Goal: Task Accomplishment & Management: Manage account settings

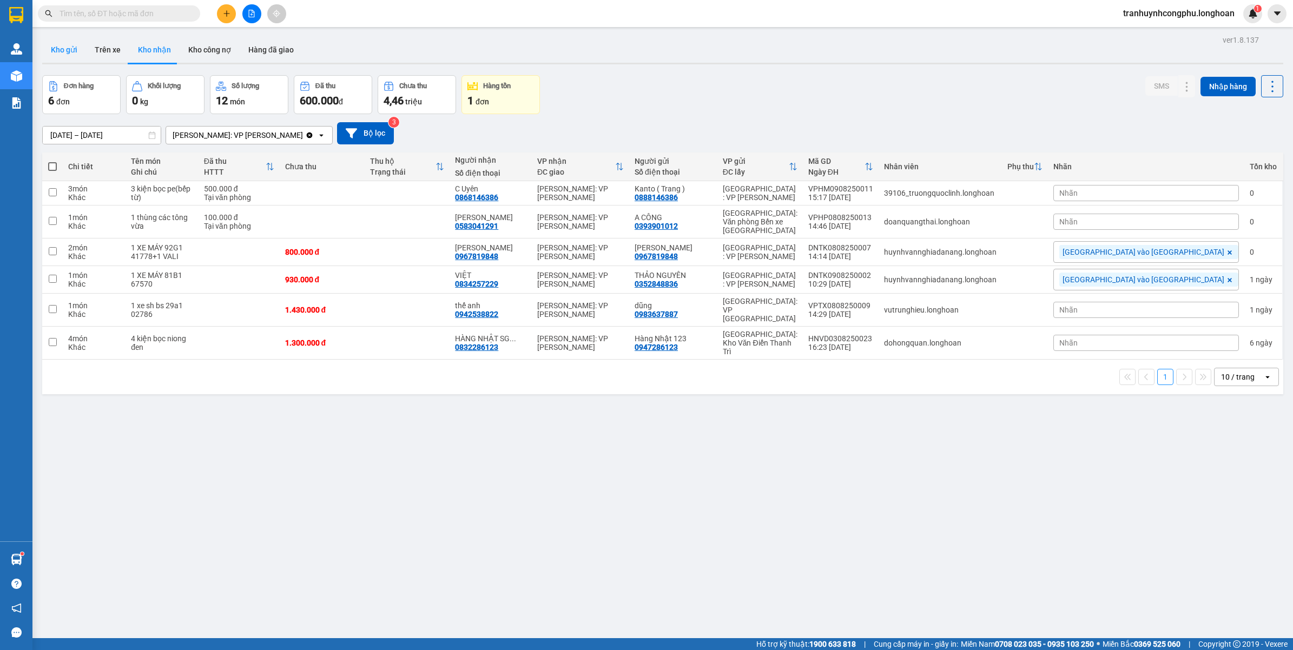
click at [76, 38] on button "Kho gửi" at bounding box center [64, 50] width 44 height 26
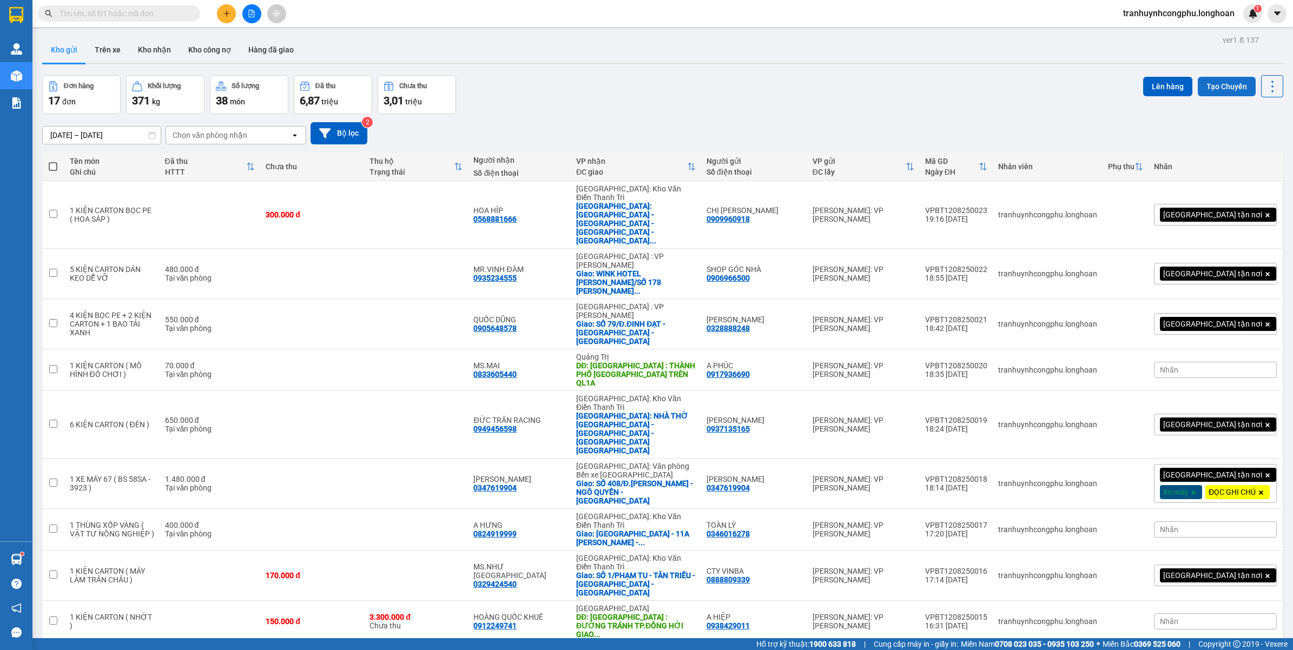
click at [1216, 85] on button "Tạo Chuyến" at bounding box center [1227, 86] width 58 height 19
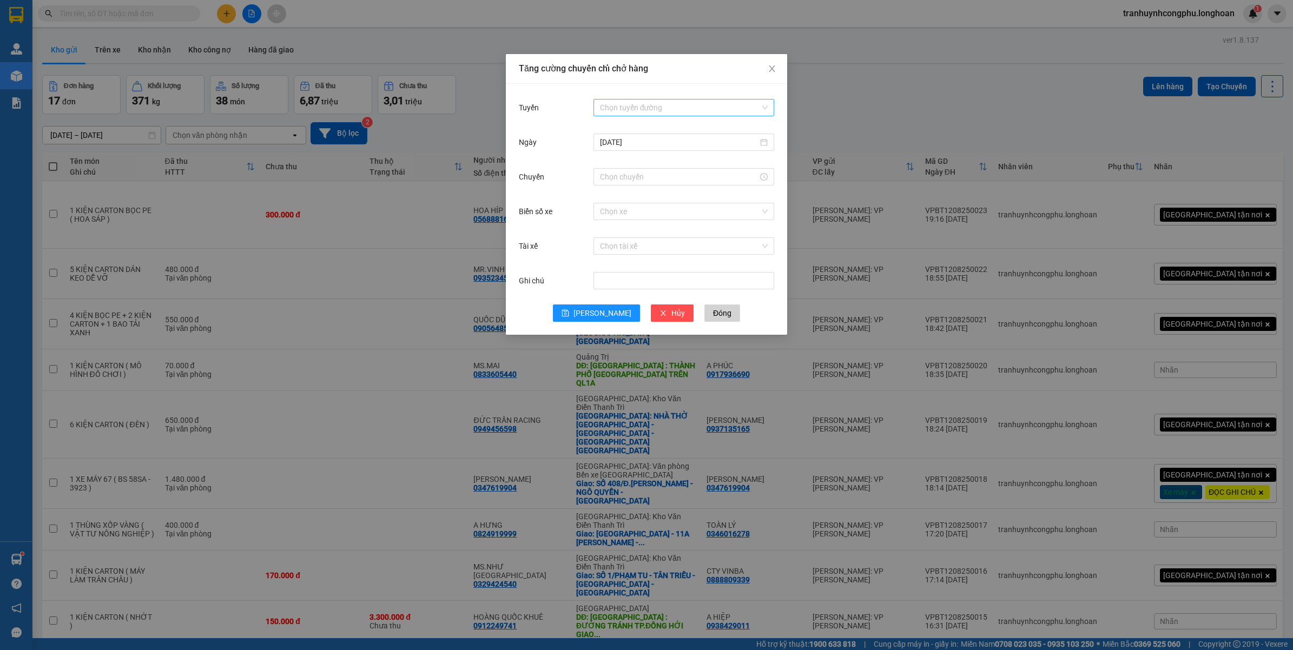
click at [631, 107] on input "Tuyến" at bounding box center [680, 108] width 160 height 16
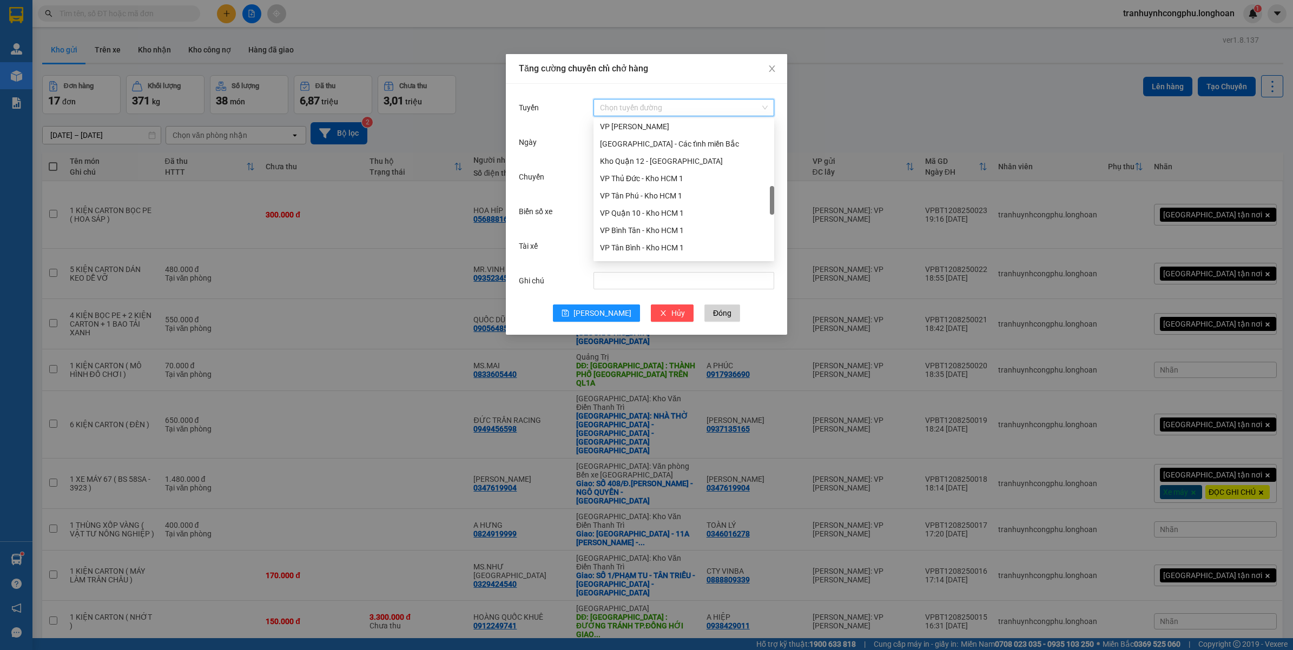
scroll to position [409, 0]
drag, startPoint x: 770, startPoint y: 144, endPoint x: 771, endPoint y: 215, distance: 70.9
click at [771, 215] on div at bounding box center [772, 206] width 4 height 29
click at [637, 226] on div "VP Bình Thạnh - Kho HCM 1" at bounding box center [684, 223] width 168 height 12
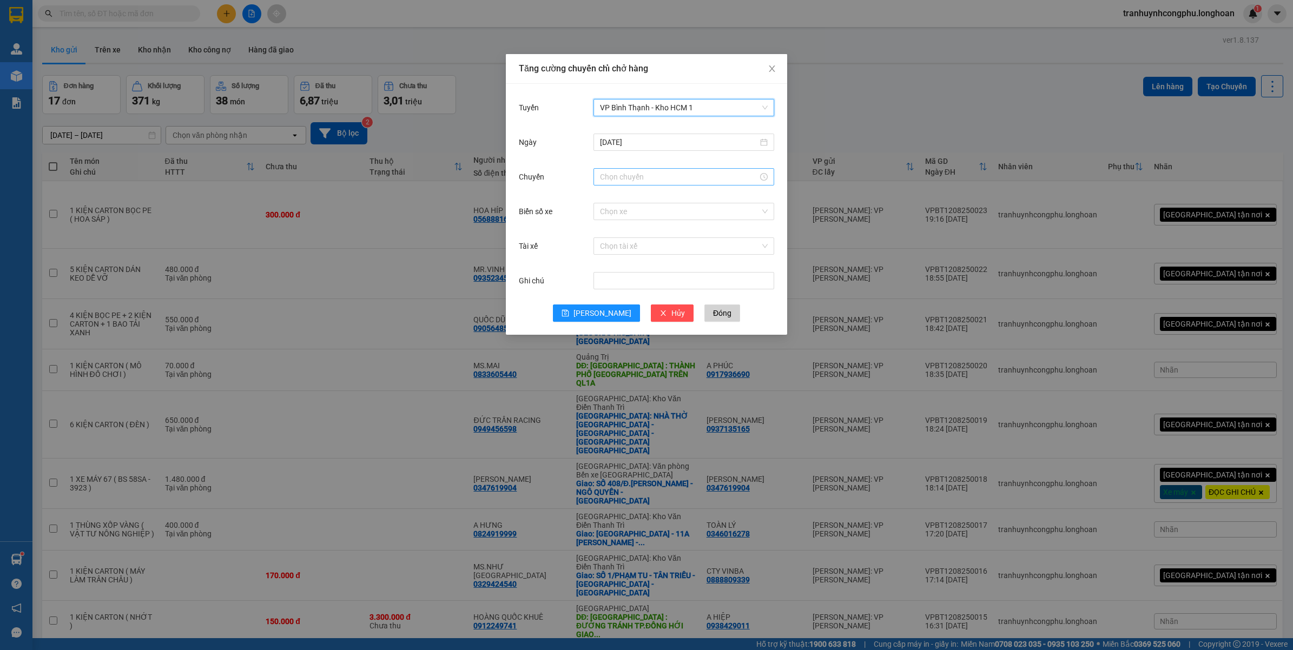
click at [642, 177] on input "Chuyến" at bounding box center [679, 177] width 158 height 12
click at [609, 288] on div "22" at bounding box center [609, 287] width 30 height 15
drag, startPoint x: 629, startPoint y: 289, endPoint x: 653, endPoint y: 326, distance: 44.1
click at [630, 290] on div "40" at bounding box center [639, 289] width 30 height 15
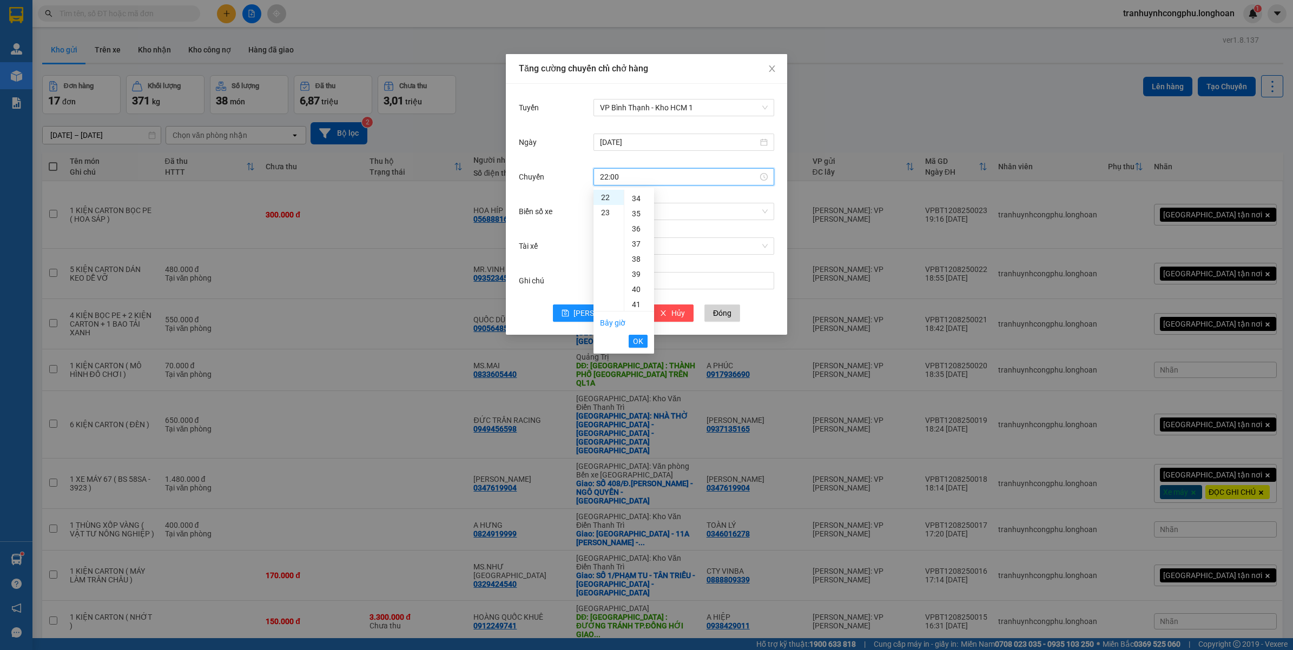
type input "22:40"
click at [634, 342] on span "OK" at bounding box center [638, 341] width 10 height 12
click at [601, 318] on span "Lưu" at bounding box center [603, 313] width 58 height 12
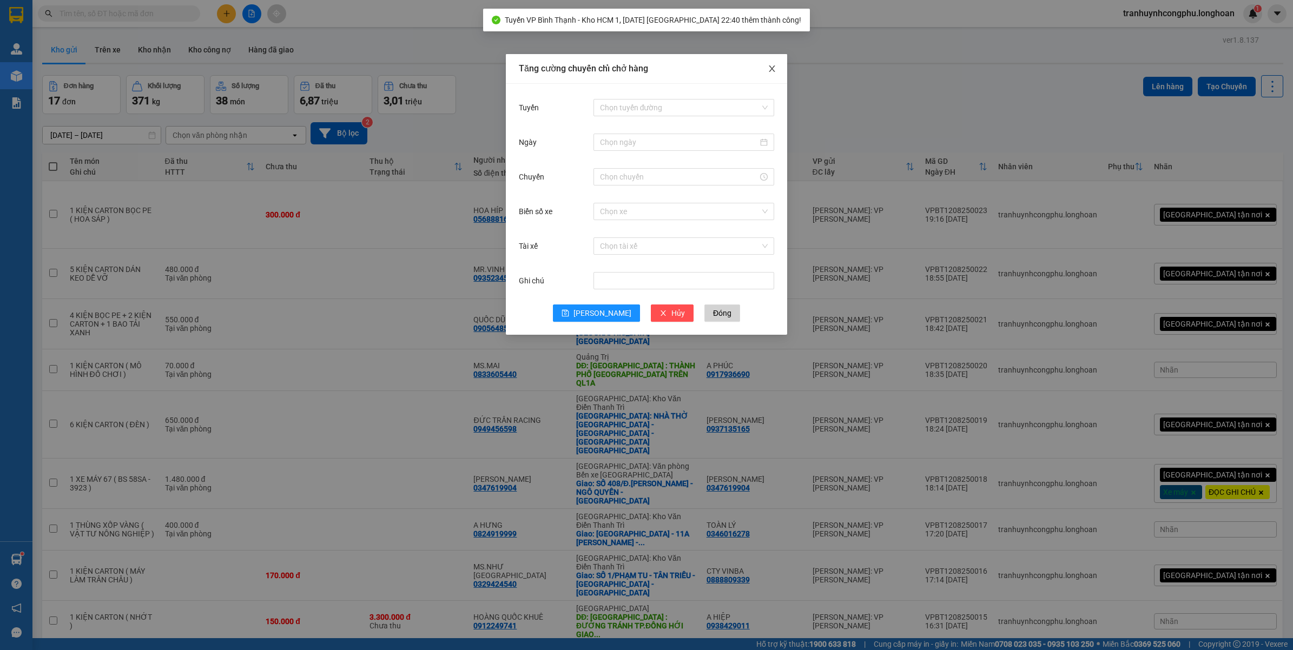
click at [770, 73] on icon "close" at bounding box center [772, 68] width 9 height 9
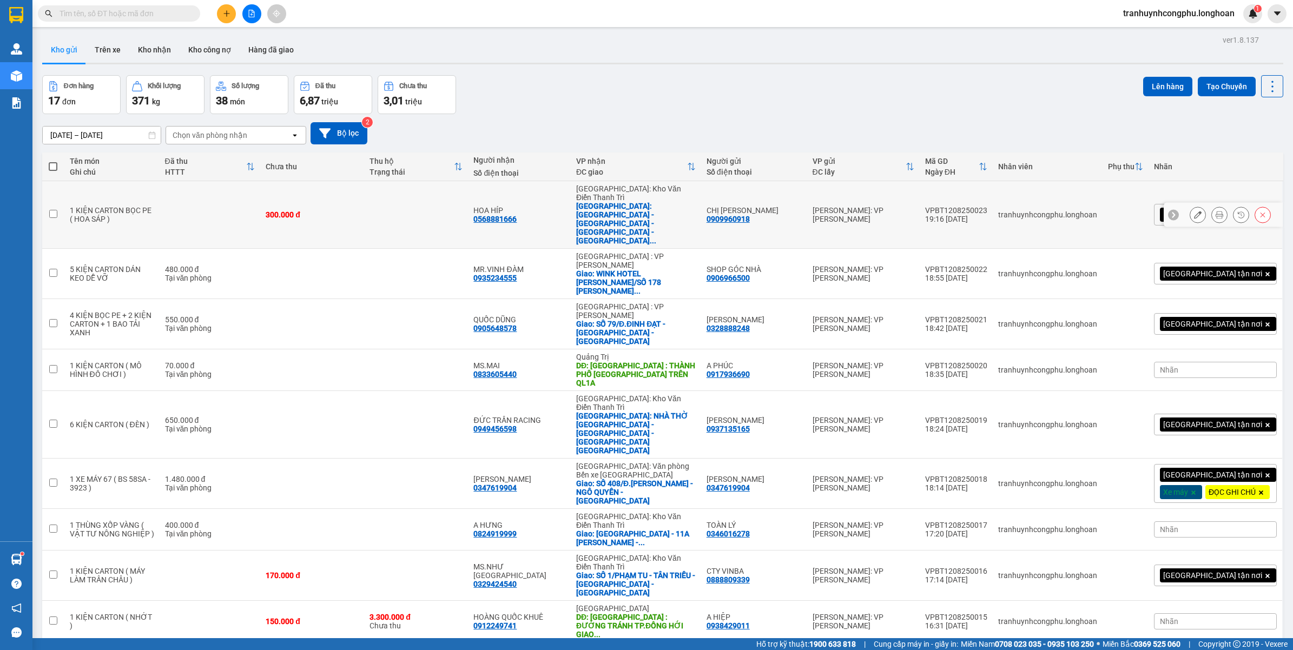
click at [345, 204] on td "300.000 đ" at bounding box center [312, 215] width 104 height 68
checkbox input "true"
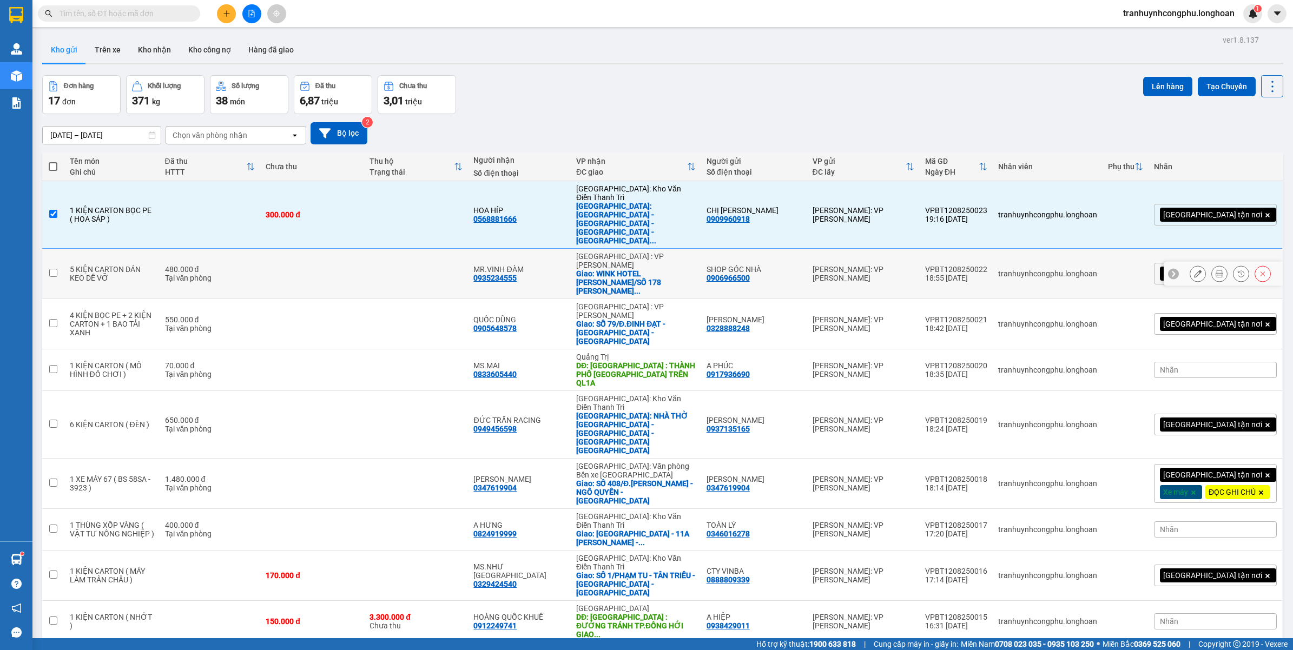
click at [325, 249] on td at bounding box center [312, 274] width 104 height 50
checkbox input "true"
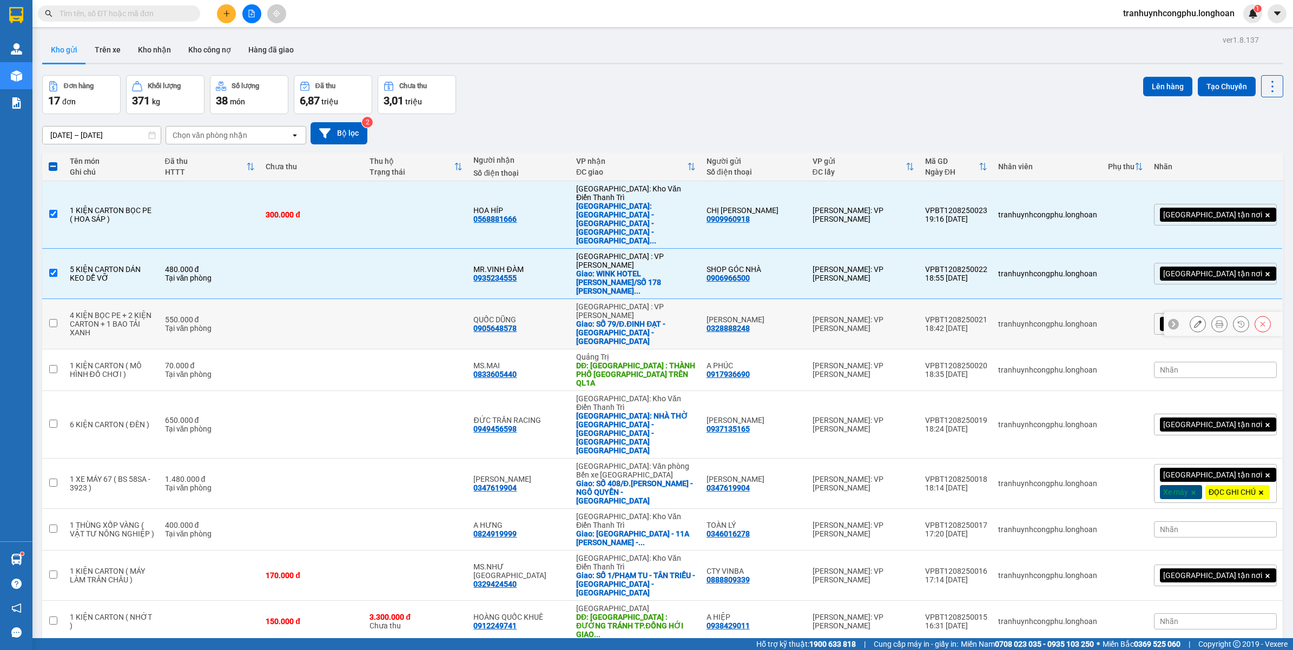
click at [298, 299] on td at bounding box center [312, 324] width 104 height 50
checkbox input "true"
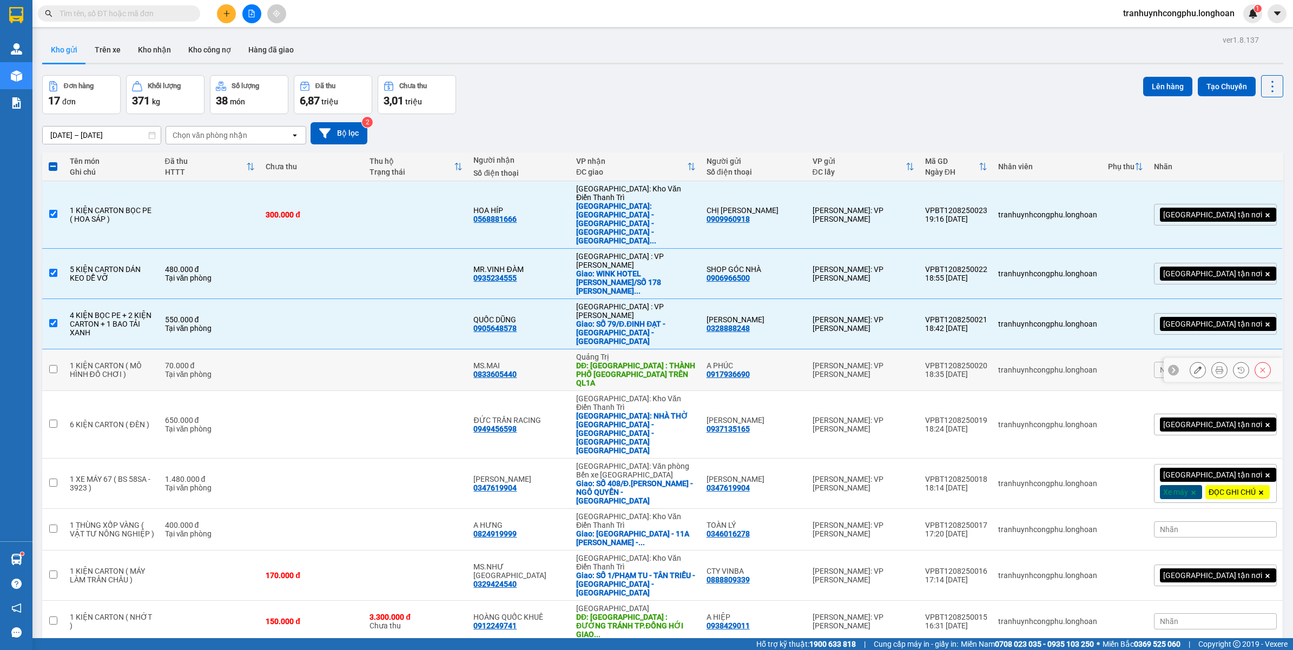
click at [255, 370] on div "Tại văn phòng" at bounding box center [210, 374] width 90 height 9
checkbox input "true"
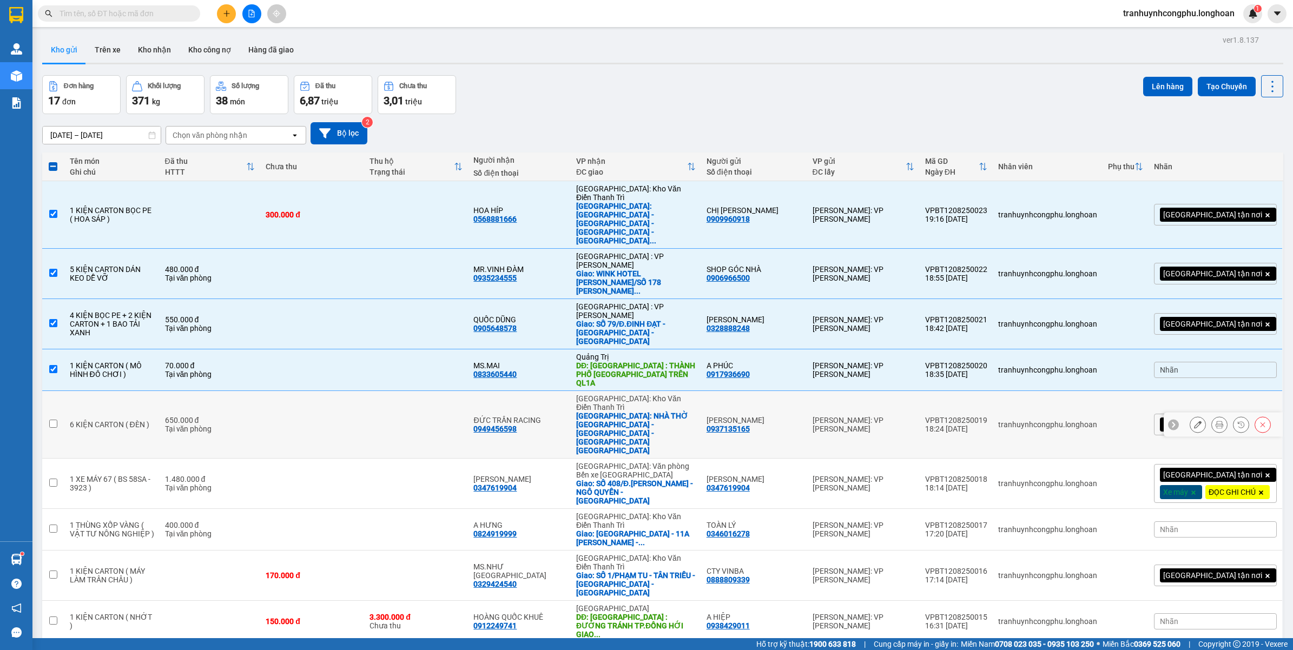
drag, startPoint x: 263, startPoint y: 335, endPoint x: 247, endPoint y: 366, distance: 34.4
click at [255, 425] on div "Tại văn phòng" at bounding box center [210, 429] width 90 height 9
checkbox input "true"
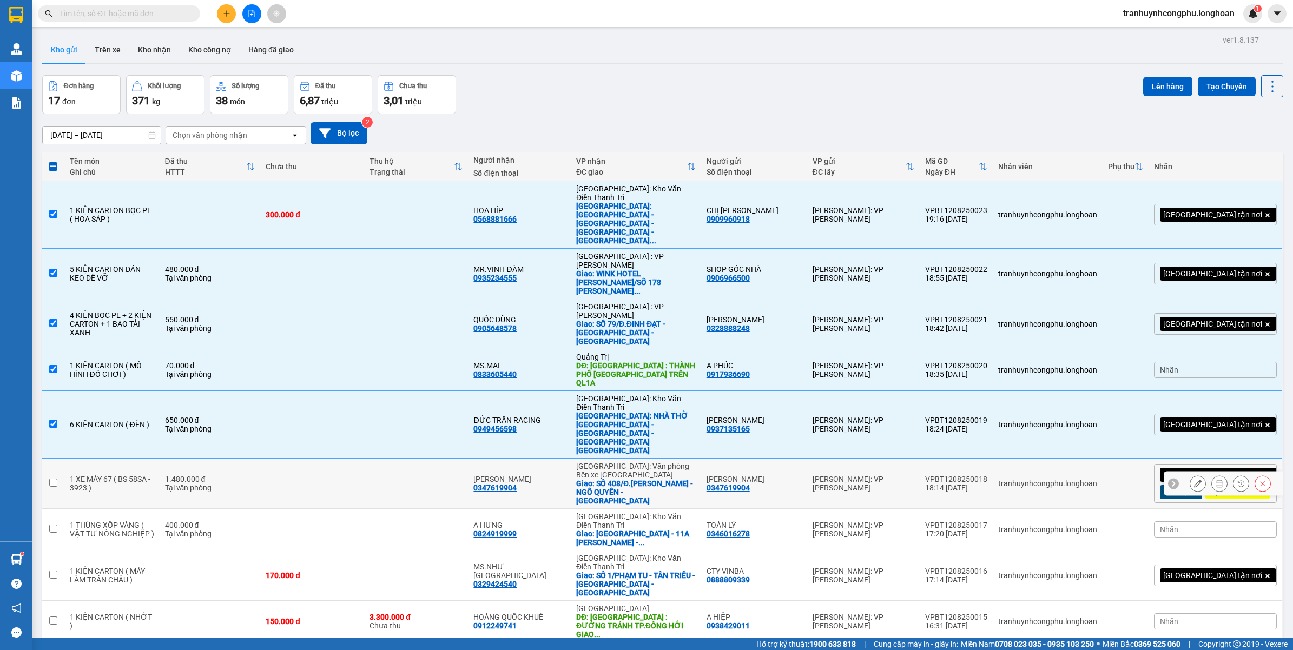
click at [241, 475] on div "1.480.000 đ" at bounding box center [210, 479] width 90 height 9
checkbox input "true"
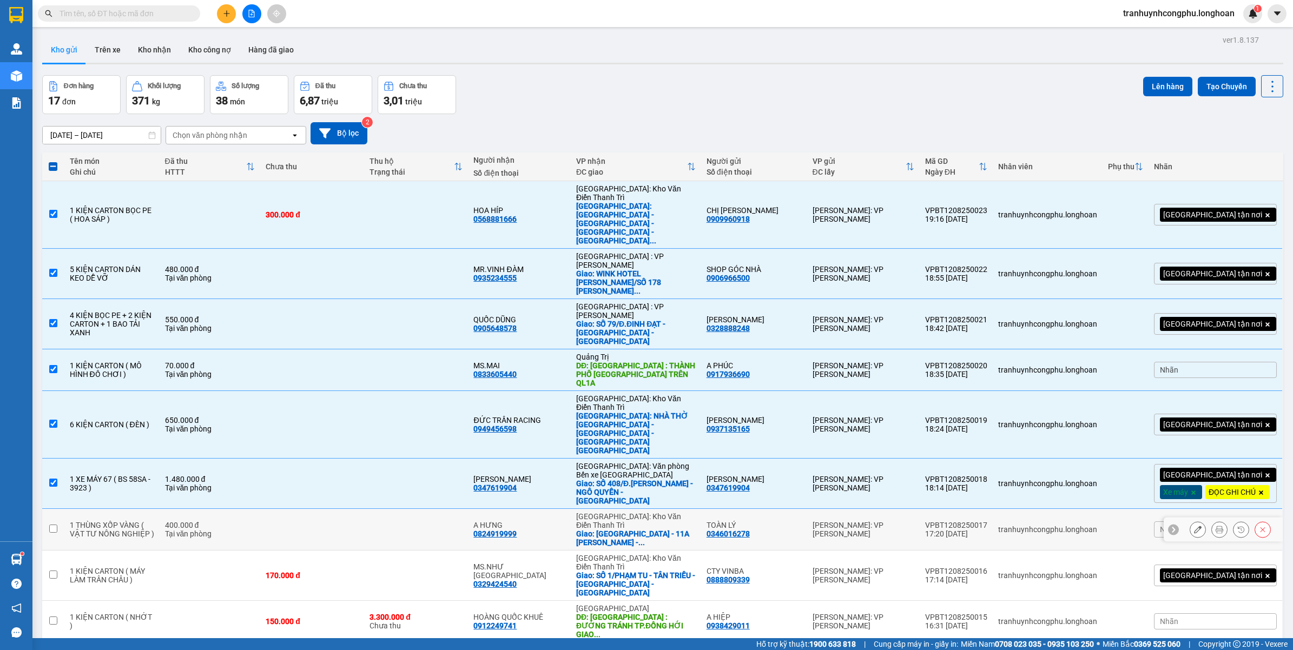
click at [215, 521] on div "400.000 đ" at bounding box center [210, 525] width 90 height 9
checkbox input "true"
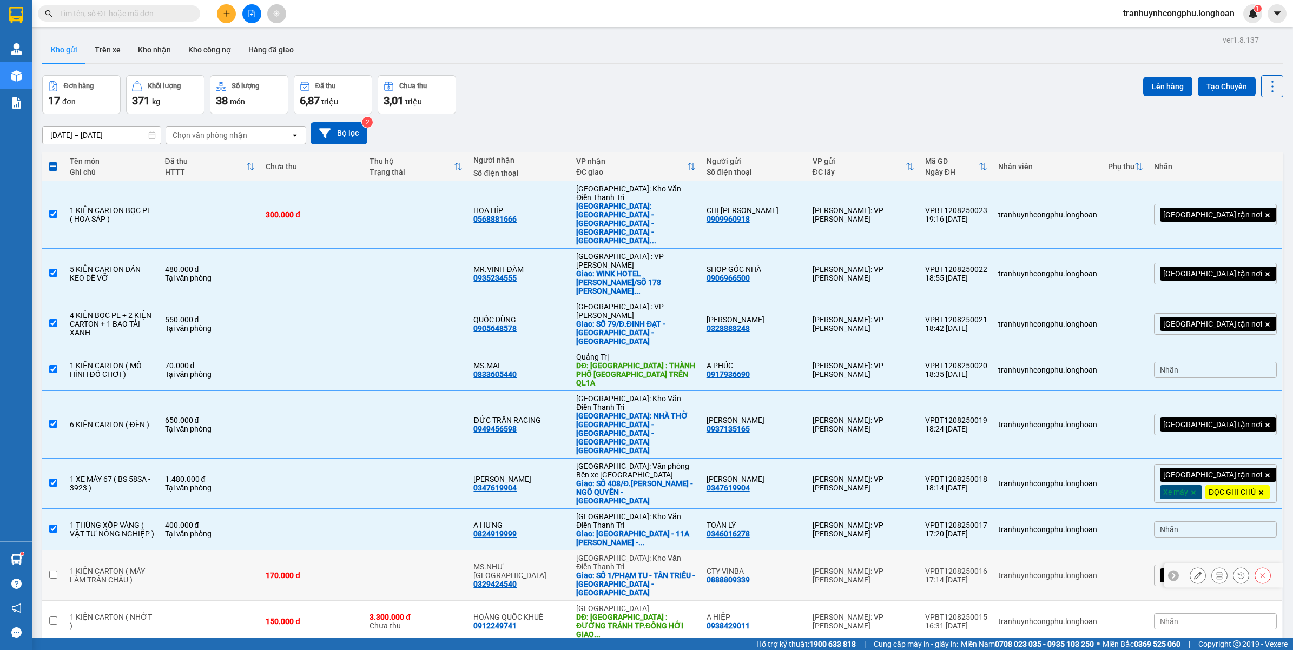
click at [219, 551] on td at bounding box center [210, 576] width 101 height 50
checkbox input "true"
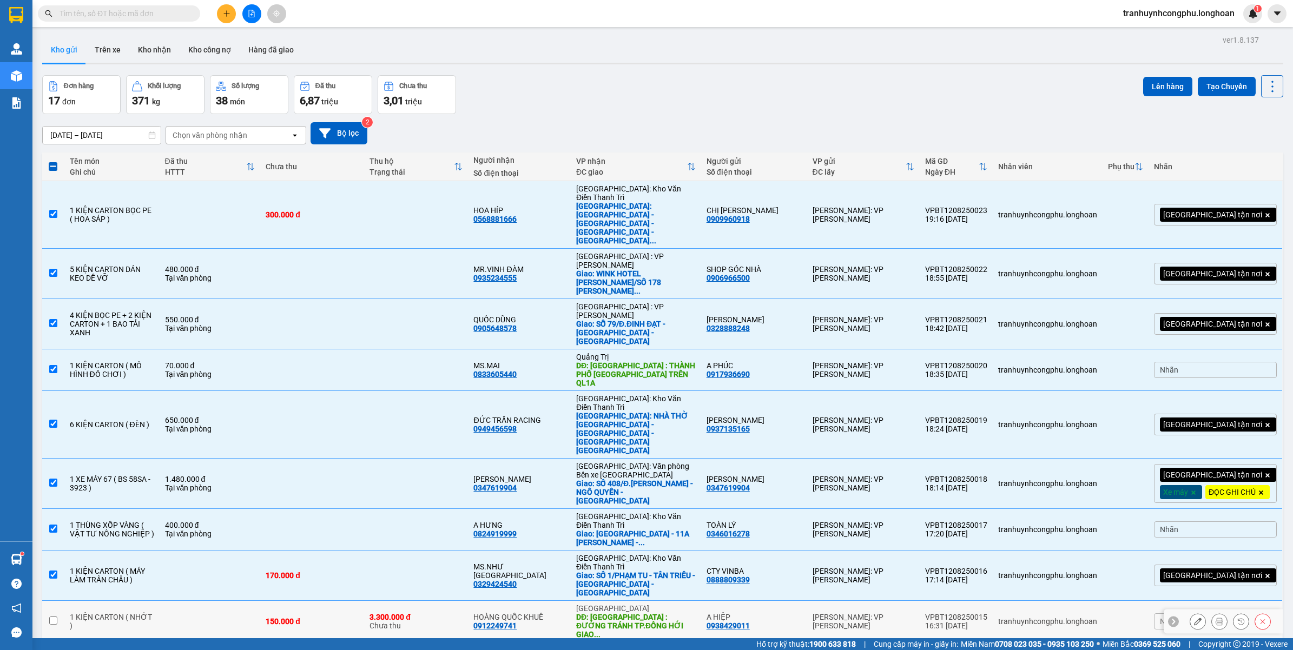
drag, startPoint x: 223, startPoint y: 493, endPoint x: 217, endPoint y: 526, distance: 33.5
click at [223, 601] on td at bounding box center [210, 622] width 101 height 42
checkbox input "true"
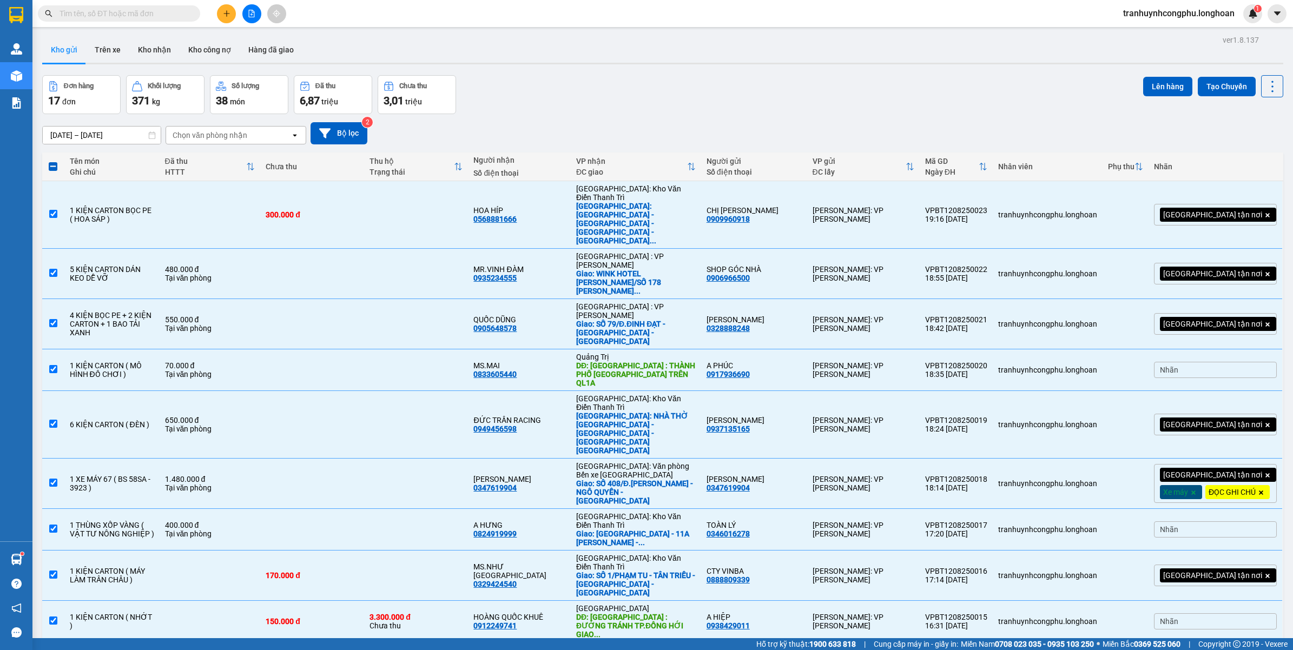
checkbox input "true"
click at [1157, 87] on button "Lên hàng" at bounding box center [1167, 86] width 49 height 19
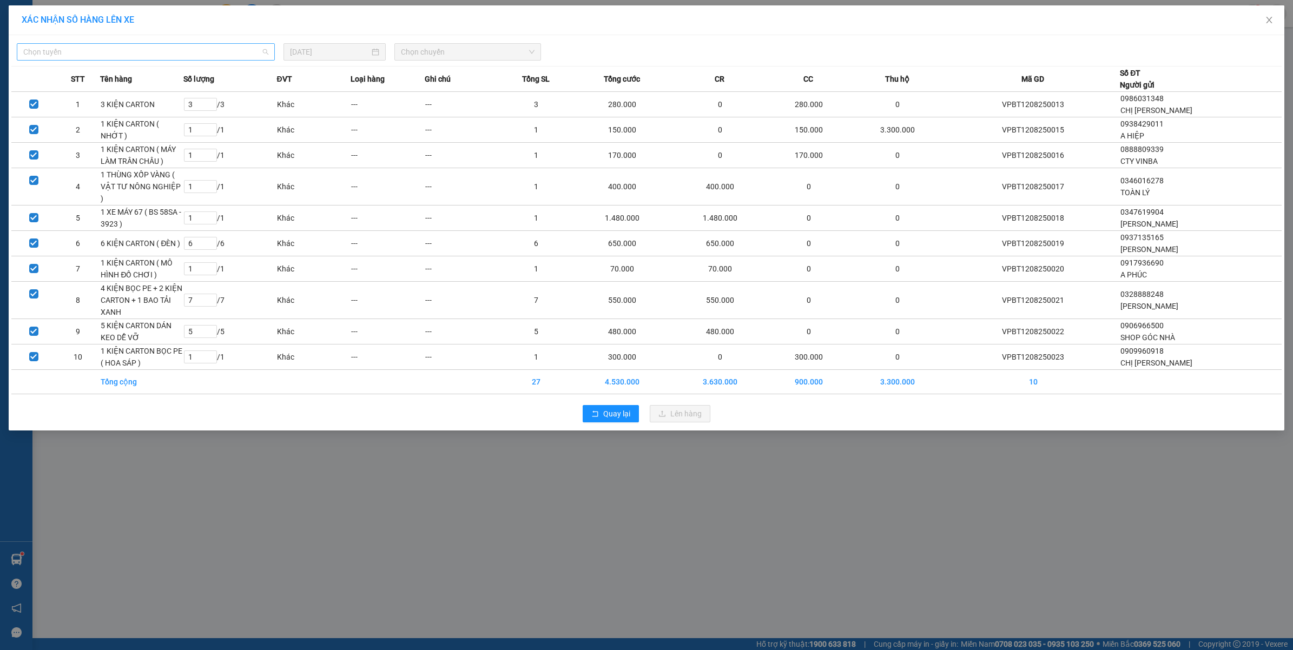
click at [169, 51] on span "Chọn tuyến" at bounding box center [145, 52] width 245 height 16
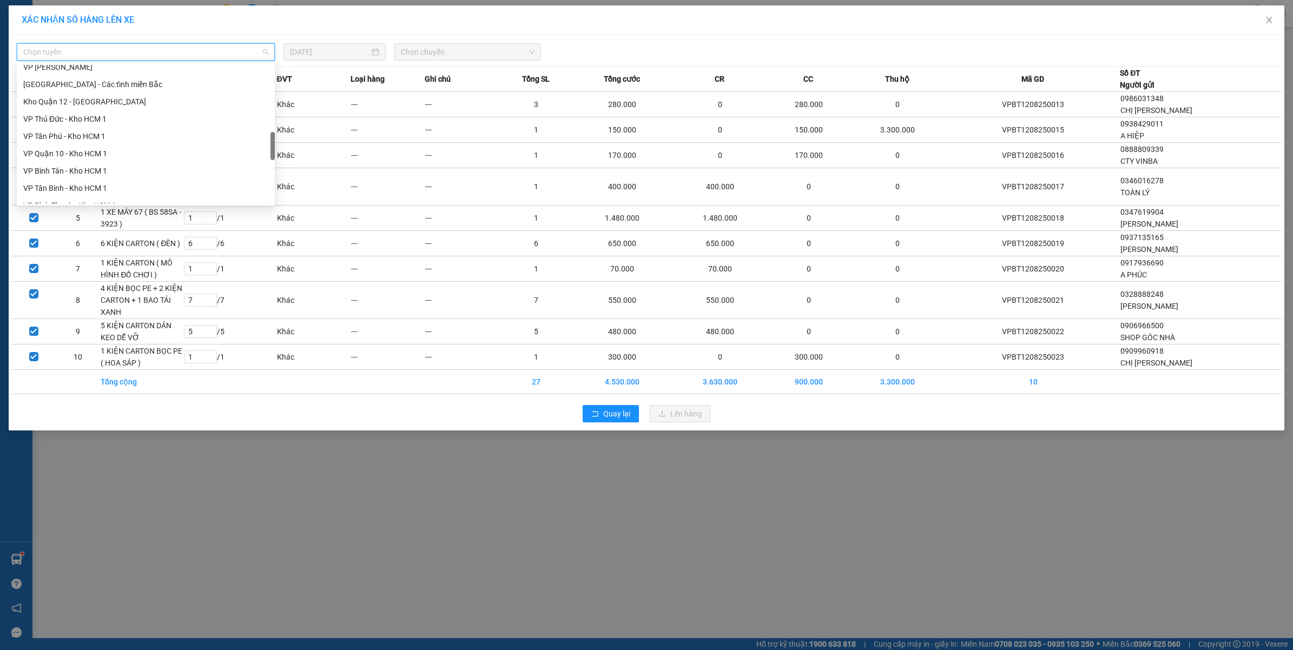
scroll to position [409, 0]
drag, startPoint x: 271, startPoint y: 74, endPoint x: 271, endPoint y: 144, distance: 70.3
click at [271, 144] on div at bounding box center [273, 149] width 4 height 28
click at [87, 180] on div "VP Bình Thạnh - Kho HCM 1" at bounding box center [145, 185] width 245 height 12
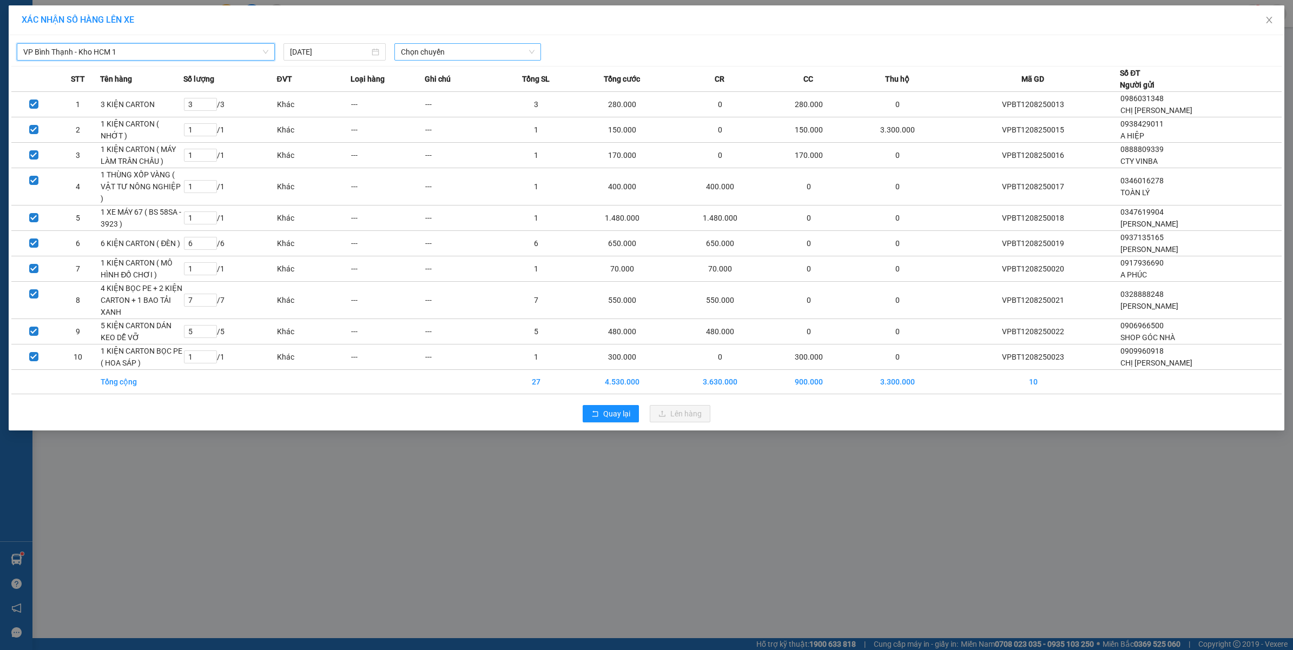
click at [463, 54] on span "Chọn chuyến" at bounding box center [468, 52] width 134 height 16
click at [433, 107] on div "22:40 (TC)" at bounding box center [443, 108] width 84 height 12
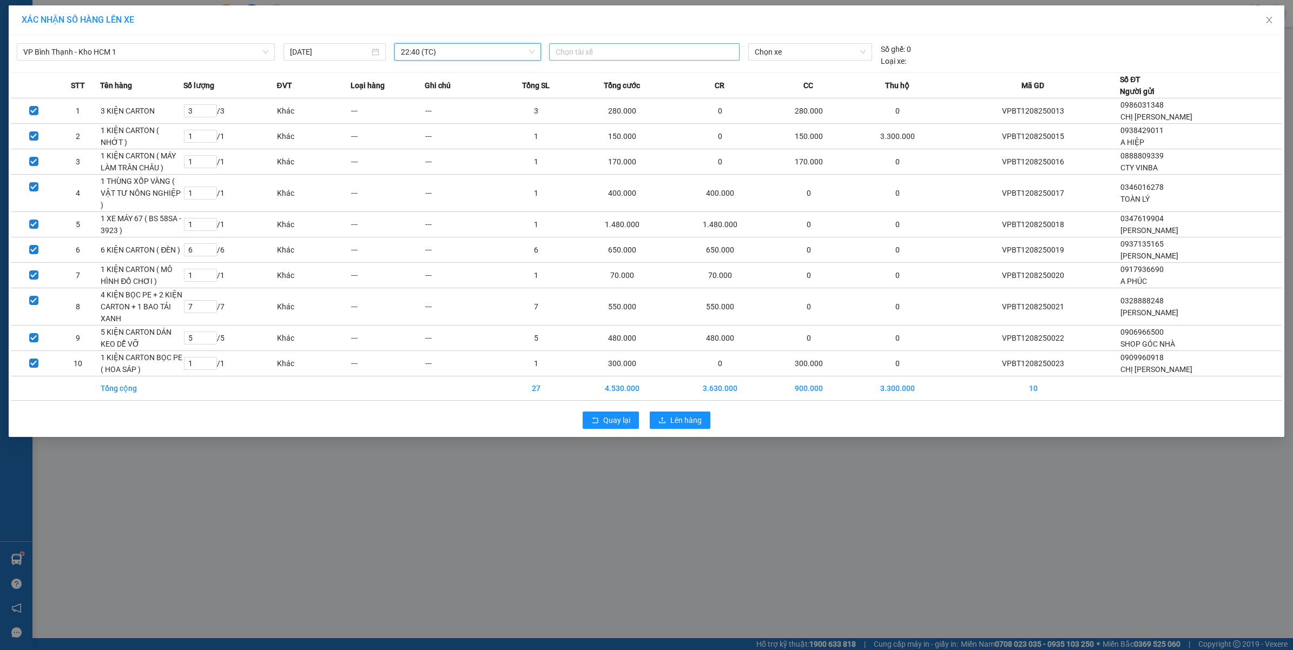
click at [677, 55] on div at bounding box center [644, 51] width 185 height 13
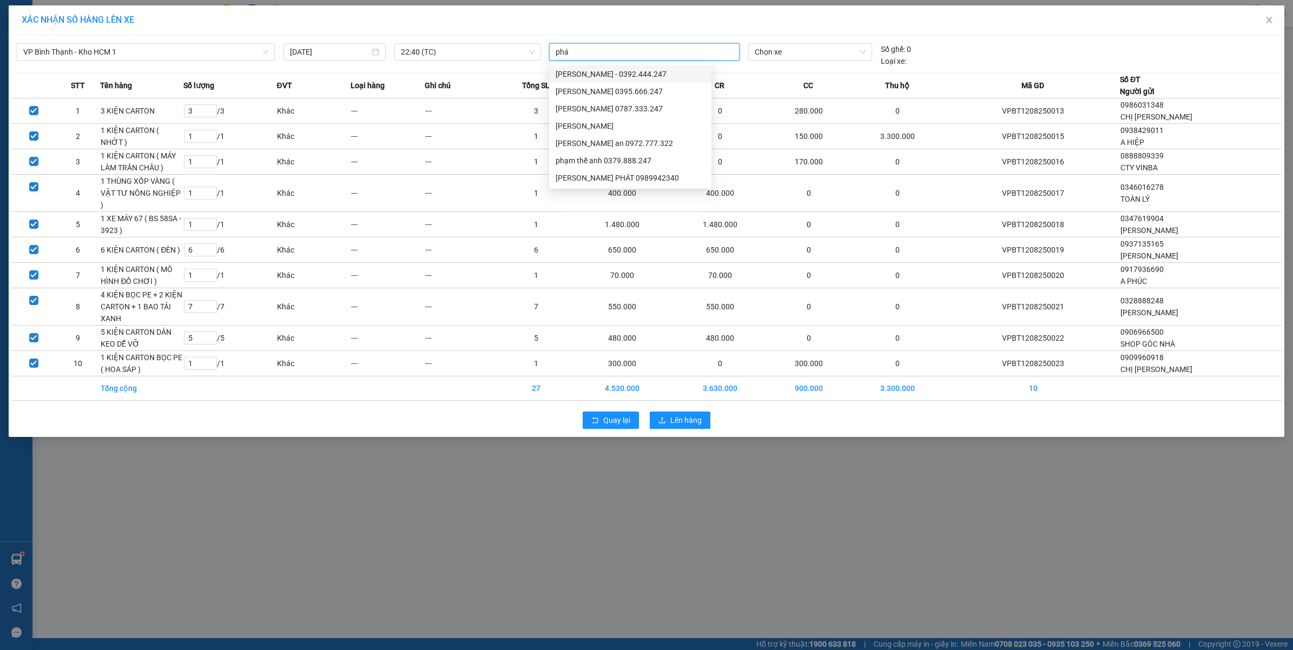
type input "phát"
click at [783, 49] on span "Chọn xe" at bounding box center [810, 52] width 111 height 16
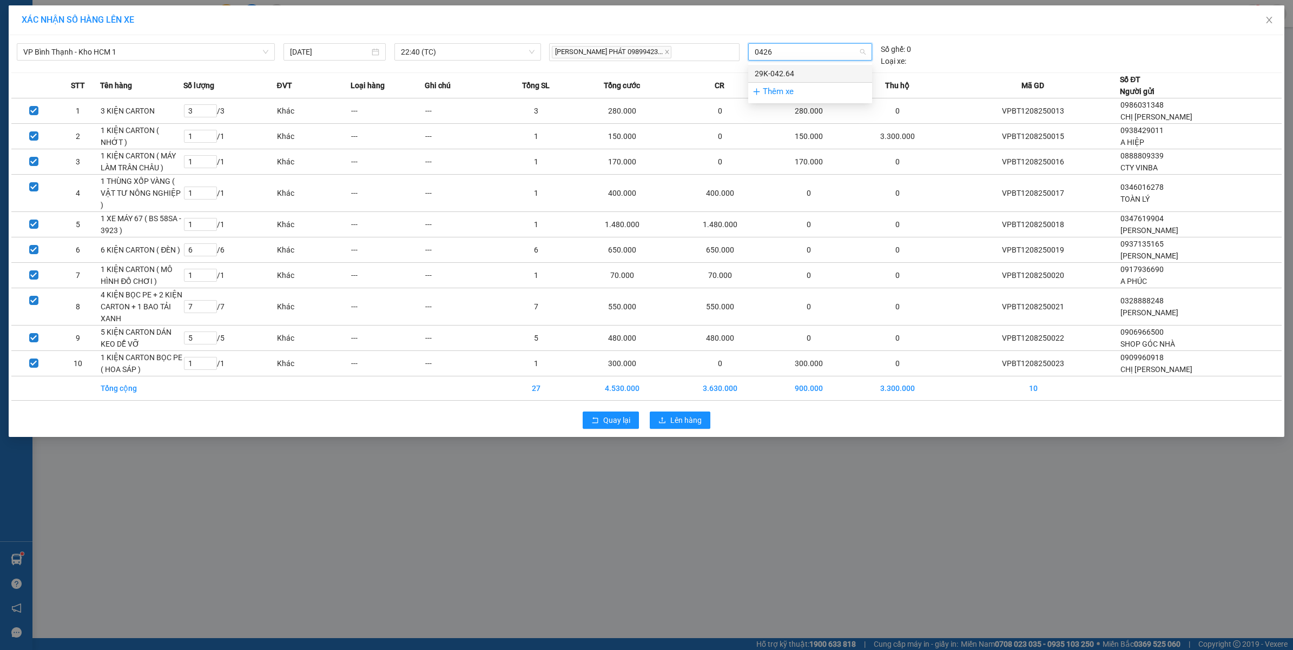
type input "04264"
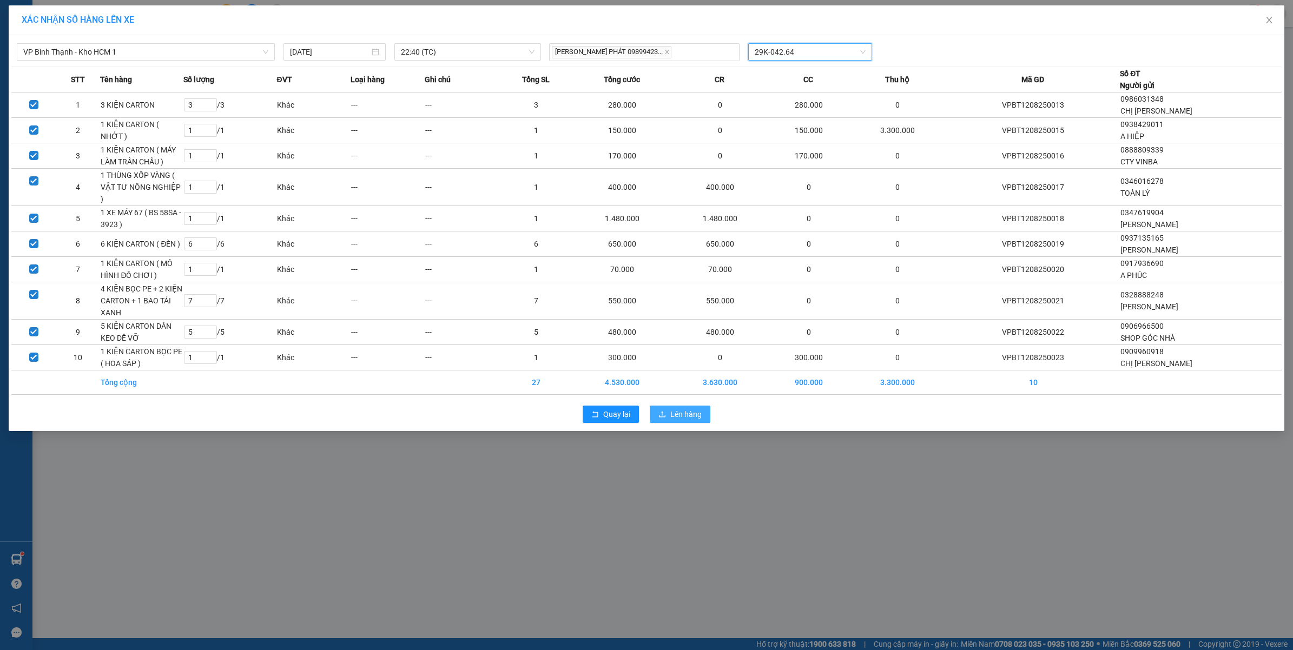
click at [683, 410] on button "Lên hàng" at bounding box center [680, 414] width 61 height 17
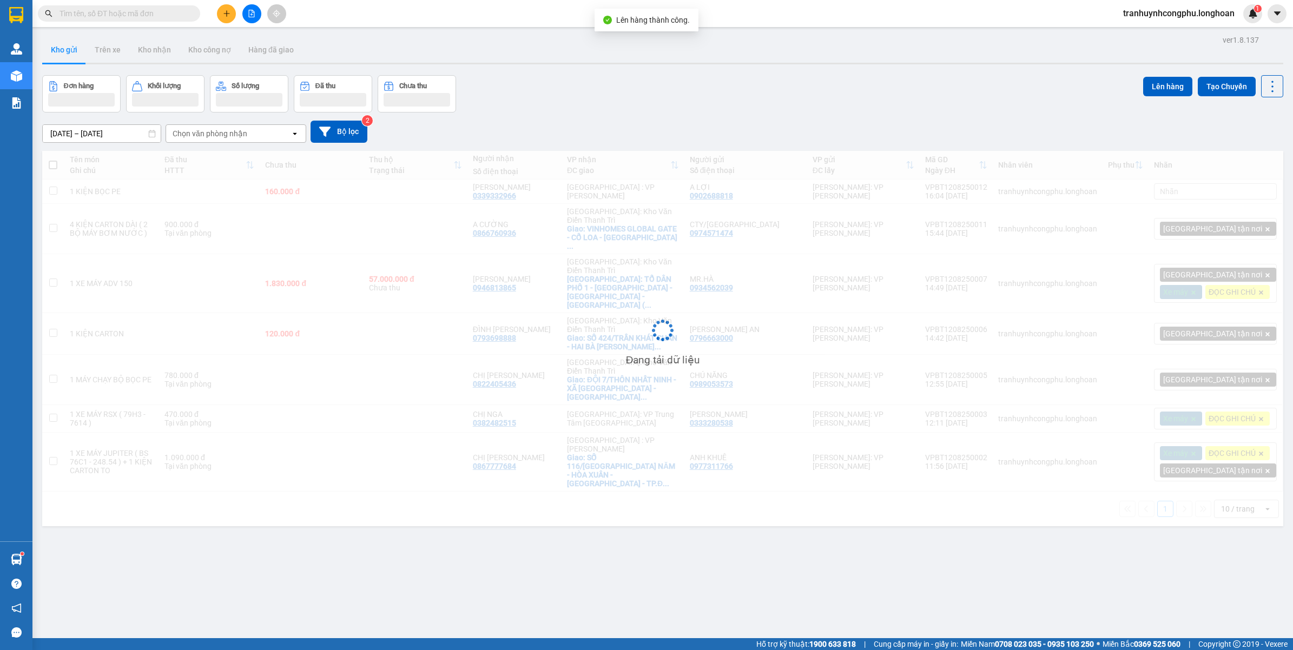
click at [337, 174] on div "Chưa thu" at bounding box center [311, 165] width 93 height 22
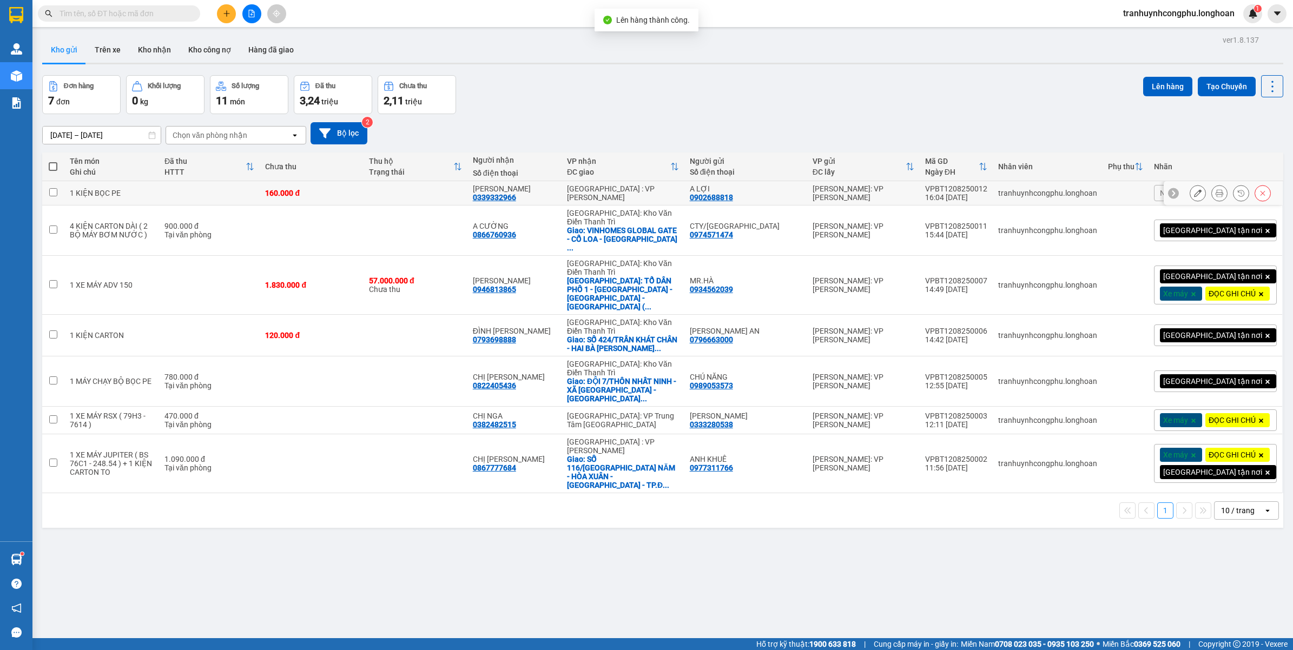
drag, startPoint x: 328, startPoint y: 195, endPoint x: 333, endPoint y: 234, distance: 39.3
click at [328, 195] on div "160.000 đ" at bounding box center [311, 193] width 93 height 9
checkbox input "true"
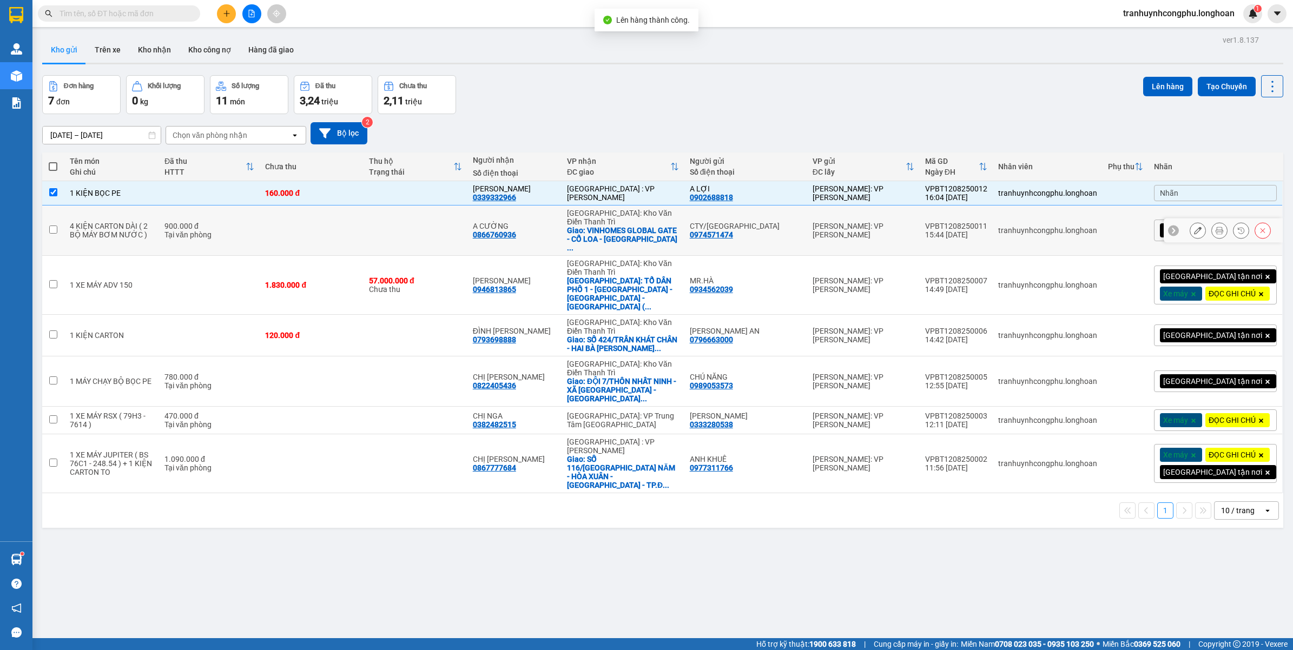
click at [332, 234] on td at bounding box center [312, 231] width 104 height 50
checkbox input "true"
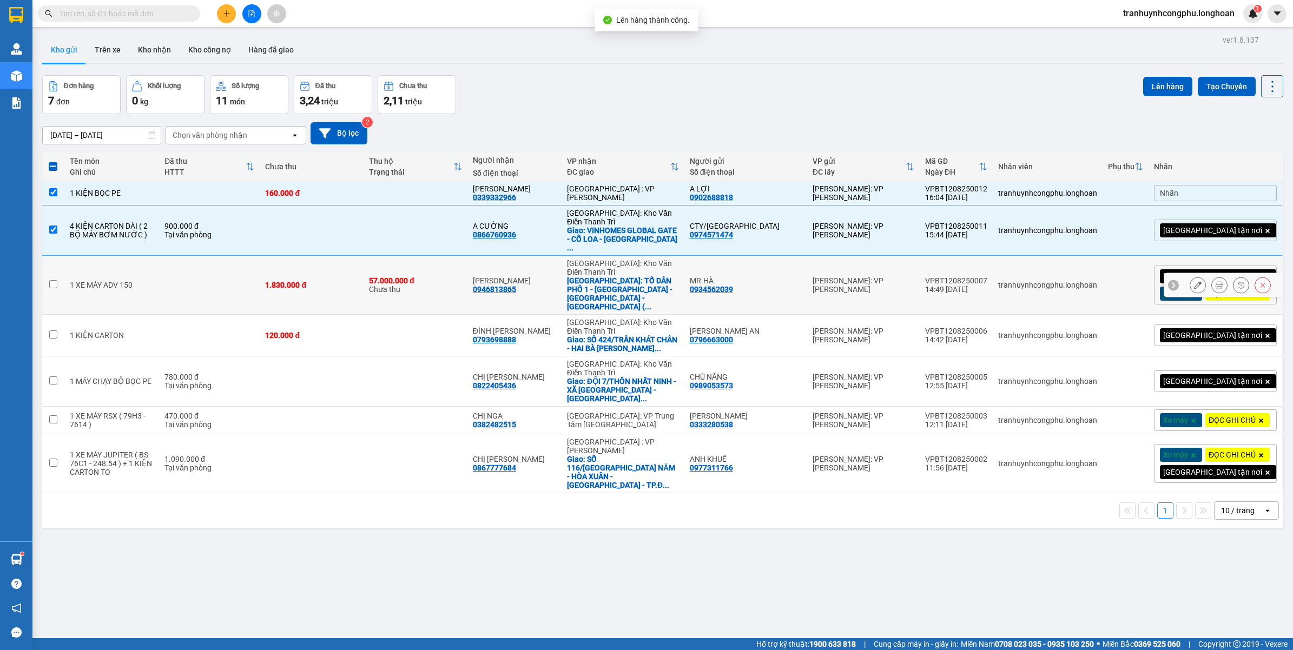
click at [326, 264] on td "1.830.000 đ" at bounding box center [312, 285] width 104 height 59
checkbox input "true"
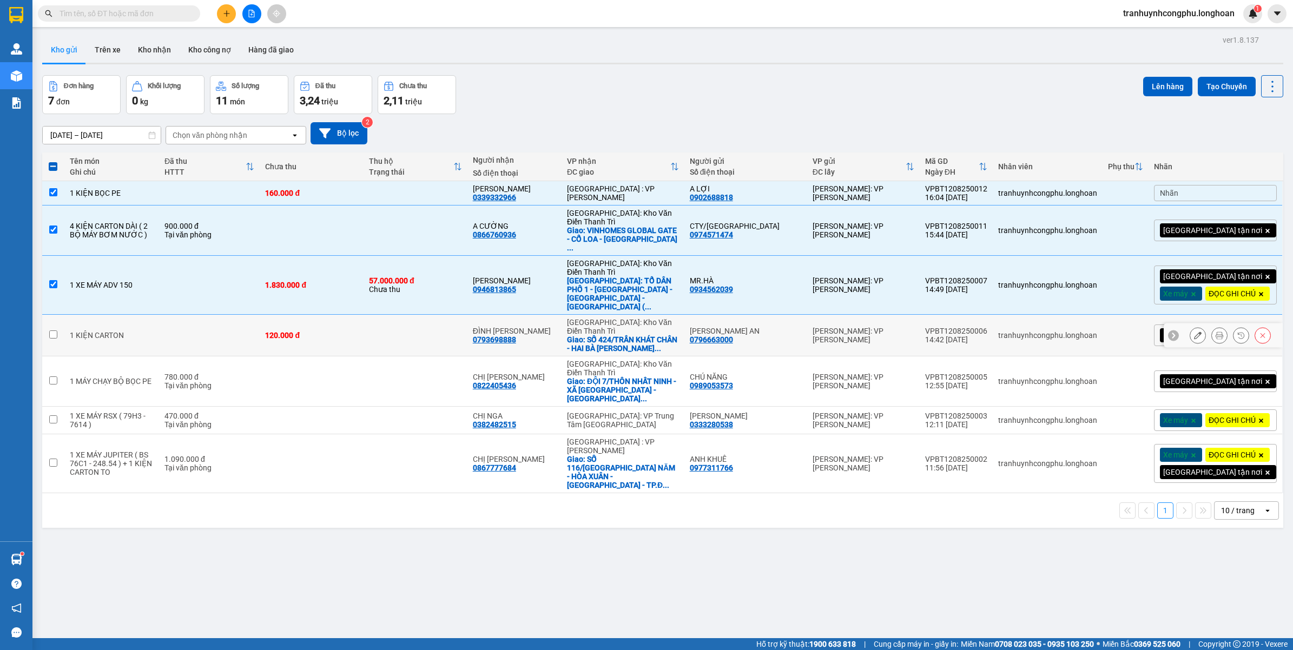
click at [304, 331] on div "120.000 đ" at bounding box center [311, 335] width 93 height 9
checkbox input "true"
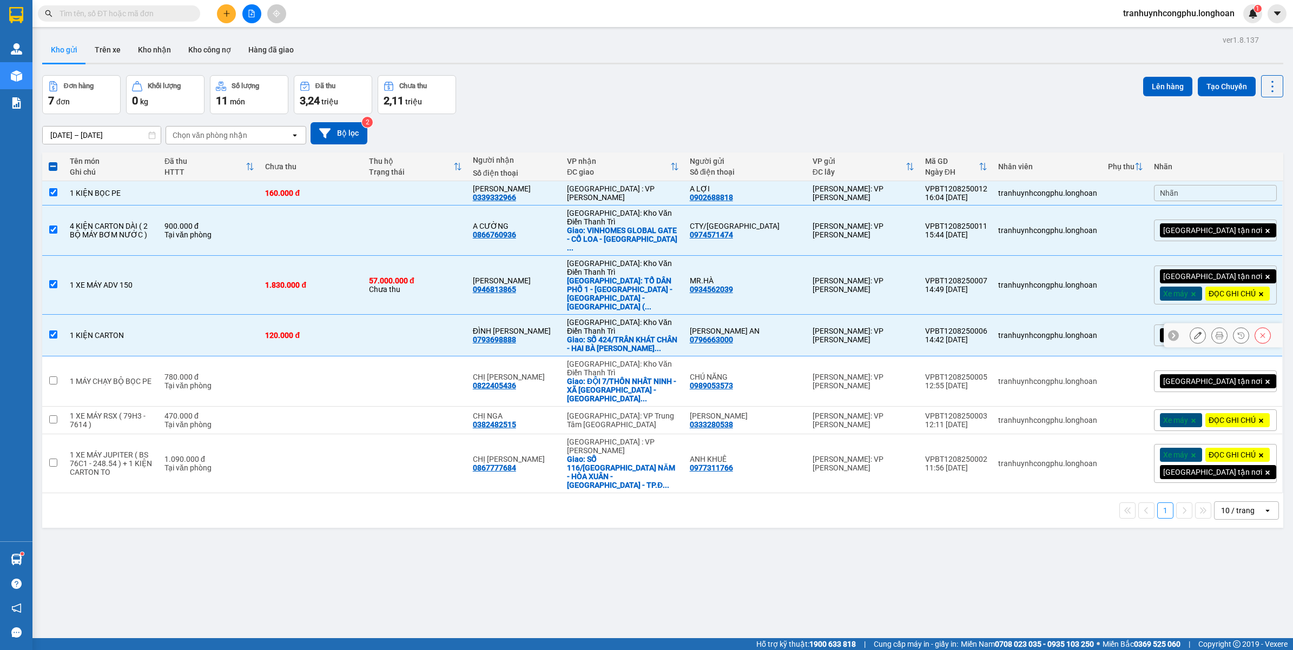
click at [254, 373] on div "780.000 đ" at bounding box center [209, 377] width 90 height 9
checkbox input "true"
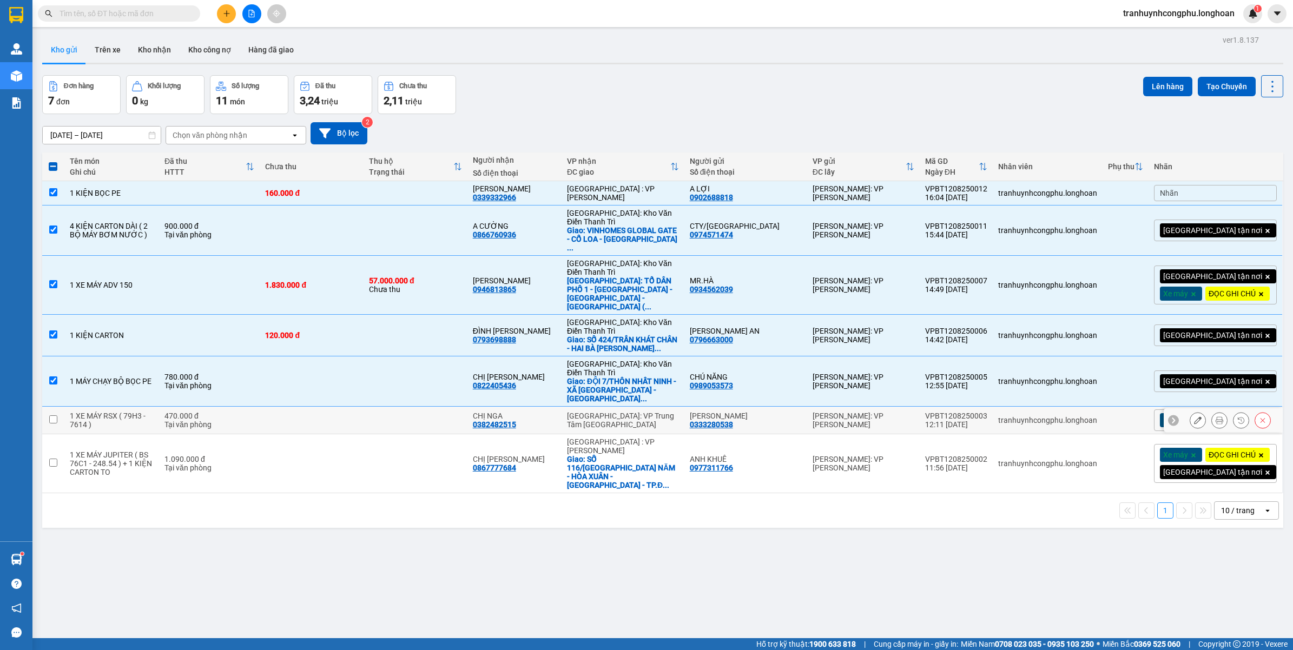
click at [207, 407] on td "470.000 đ Tại văn phòng" at bounding box center [209, 421] width 101 height 28
checkbox input "true"
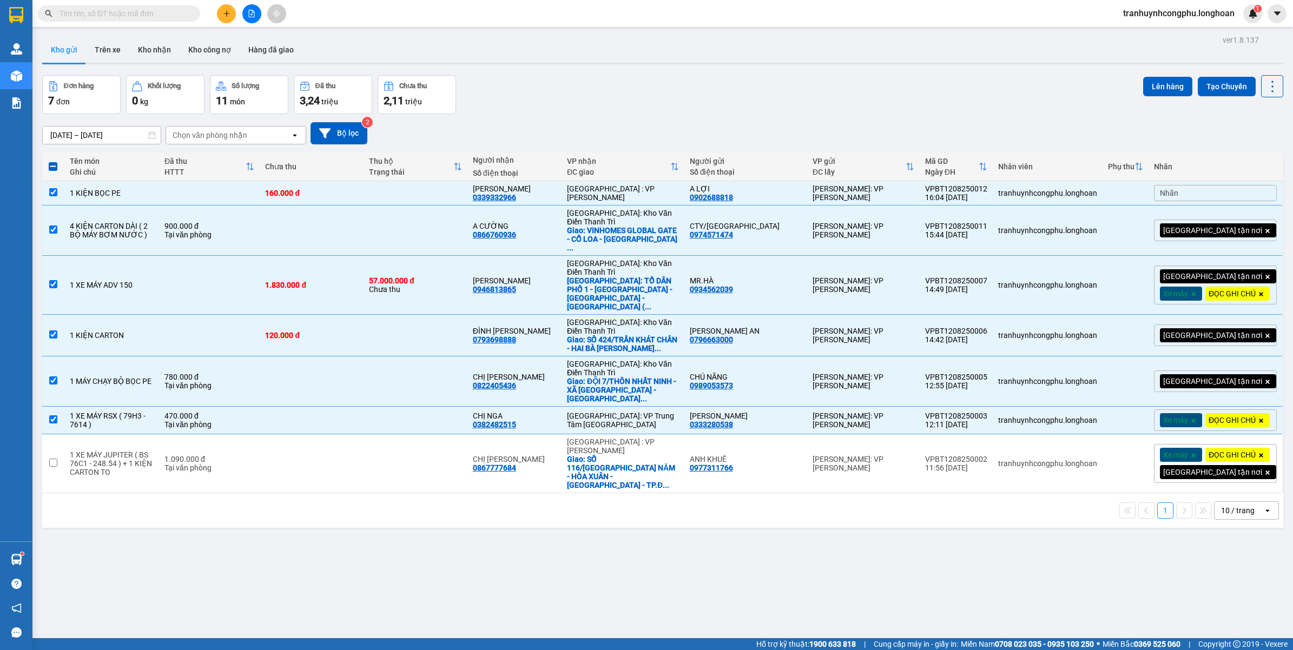
drag, startPoint x: 207, startPoint y: 399, endPoint x: 170, endPoint y: 447, distance: 60.2
click at [160, 447] on td "1 XE MÁY JUPITER ( BS 76C1 - 248.54 ) + 1 KIỆN CARTON TO" at bounding box center [111, 464] width 95 height 59
checkbox input "true"
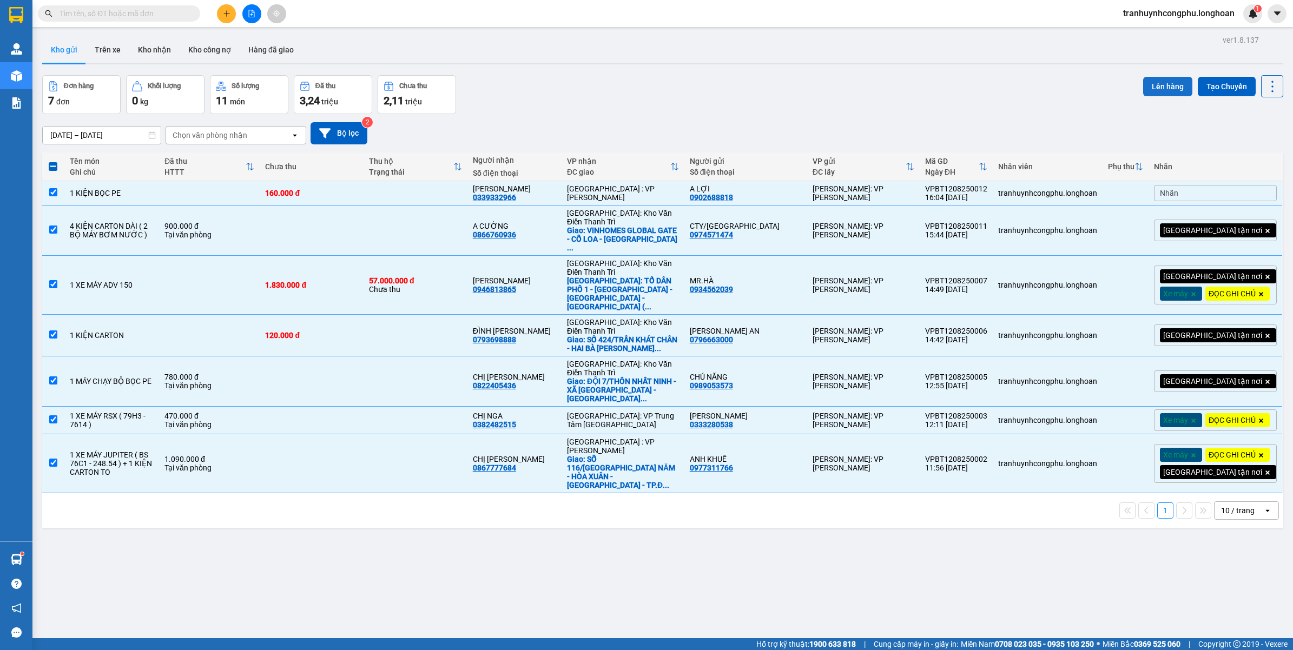
click at [1175, 84] on button "Lên hàng" at bounding box center [1167, 86] width 49 height 19
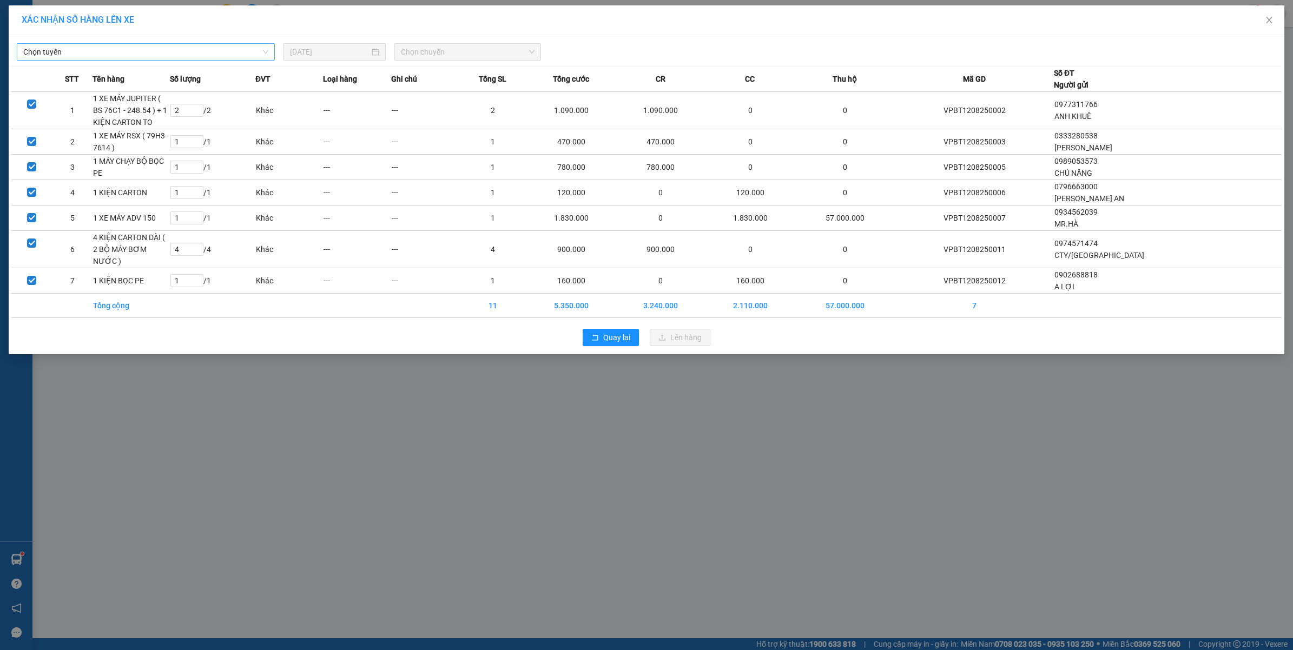
click at [214, 54] on span "Chọn tuyến" at bounding box center [145, 52] width 245 height 16
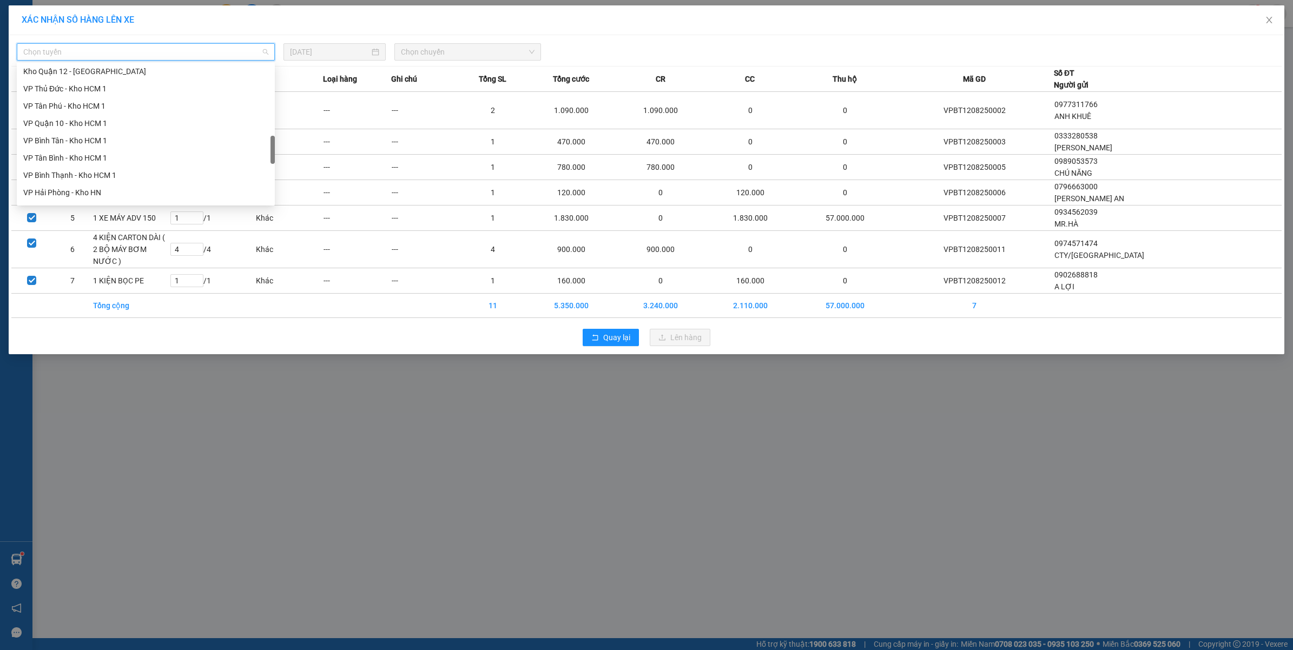
scroll to position [423, 0]
drag, startPoint x: 274, startPoint y: 74, endPoint x: 269, endPoint y: 147, distance: 72.7
click at [271, 147] on div at bounding box center [273, 151] width 4 height 28
click at [94, 175] on div "VP Bình Thạnh - Kho HCM 1" at bounding box center [145, 170] width 245 height 12
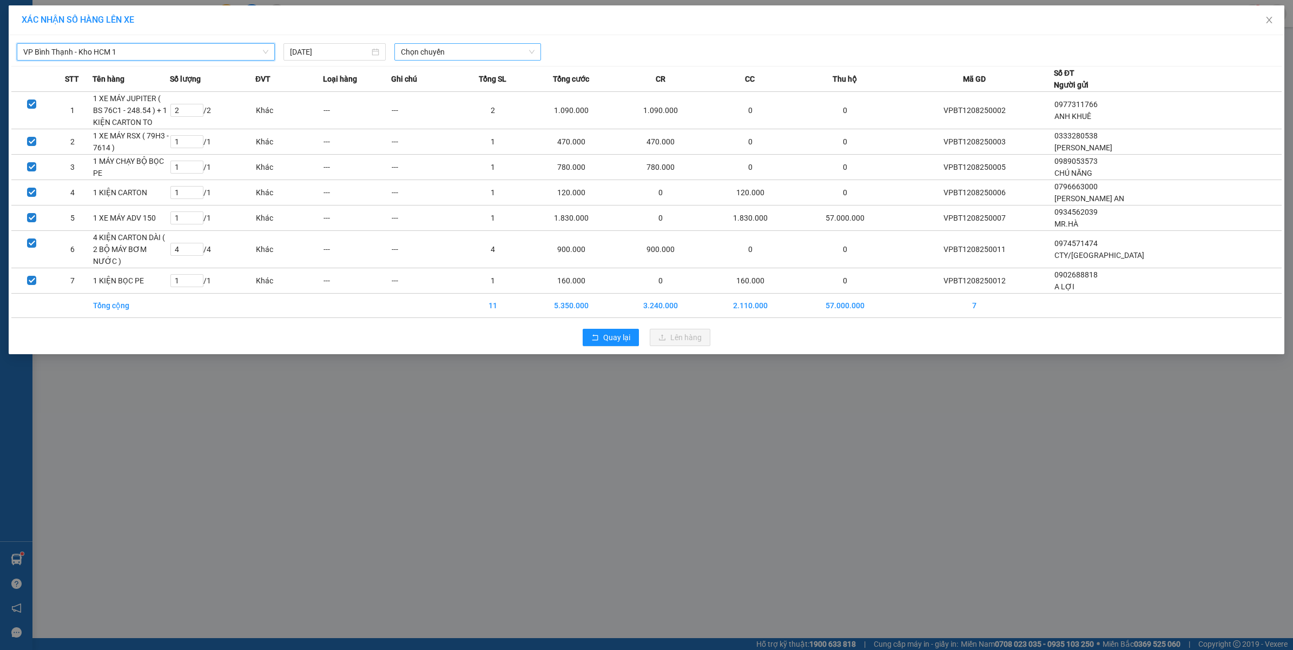
click at [442, 60] on span "Chọn chuyến" at bounding box center [468, 52] width 134 height 16
click at [430, 104] on div "22:40 (TC) - 29K-042.64" at bounding box center [443, 108] width 84 height 12
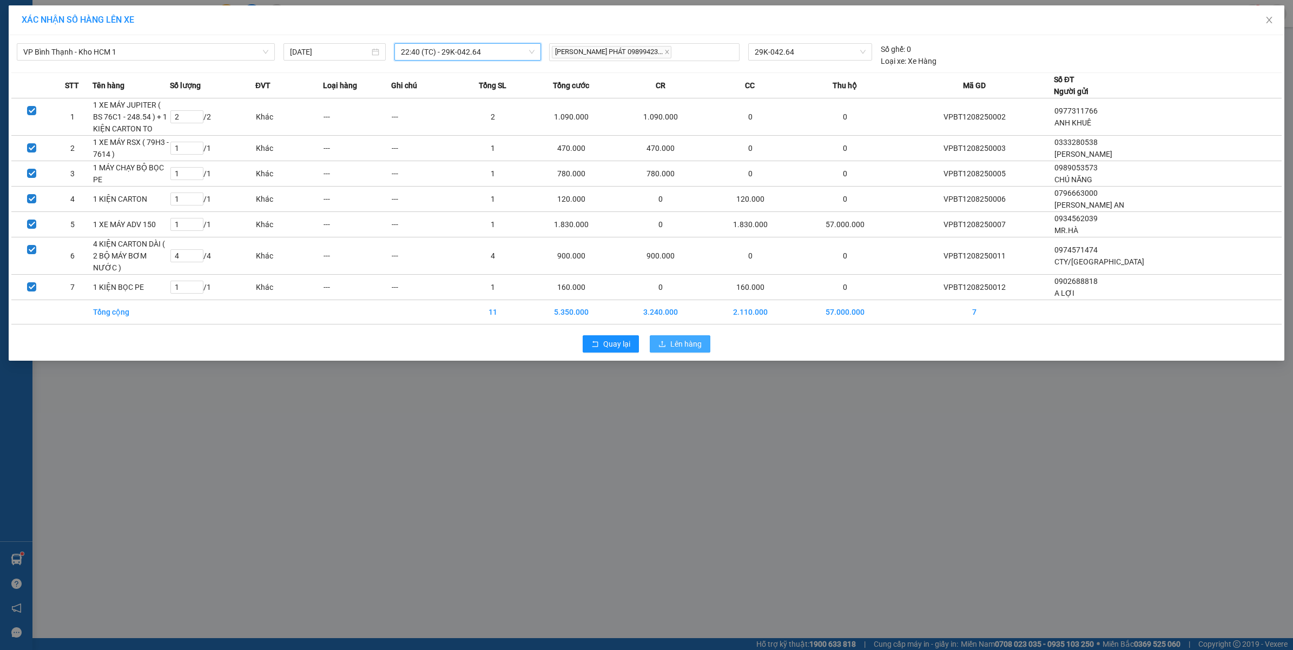
click at [682, 338] on span "Lên hàng" at bounding box center [685, 344] width 31 height 12
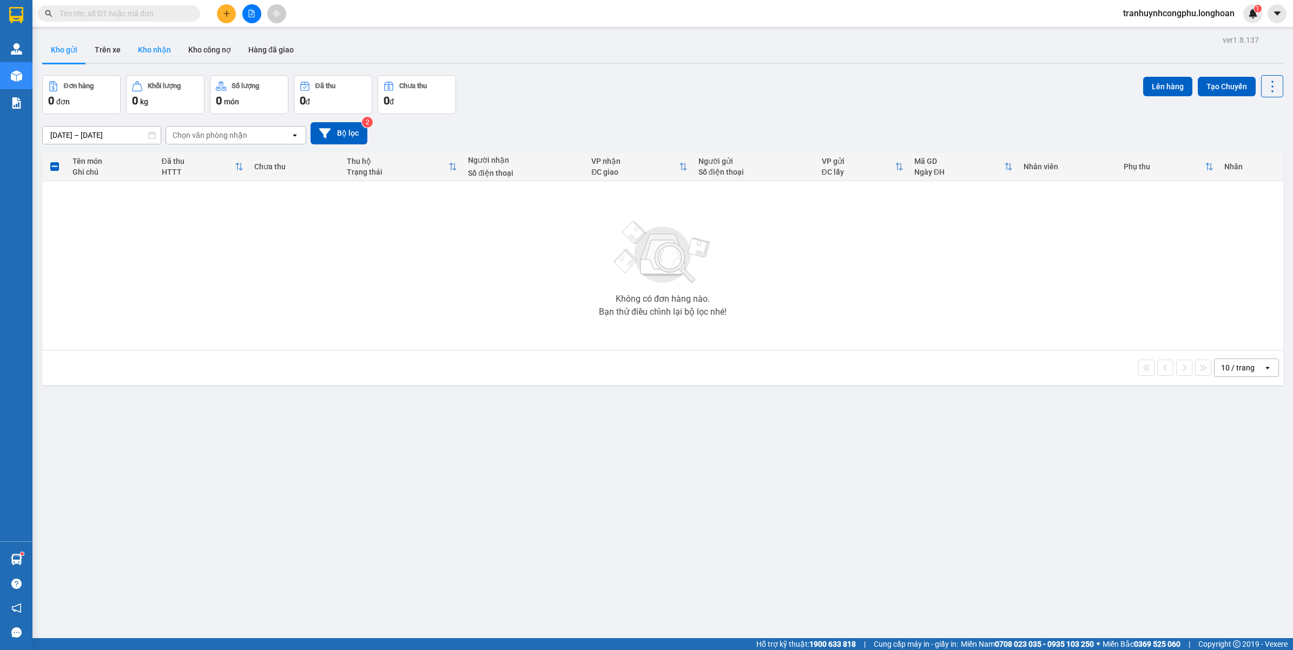
click at [147, 51] on button "Kho nhận" at bounding box center [154, 50] width 50 height 26
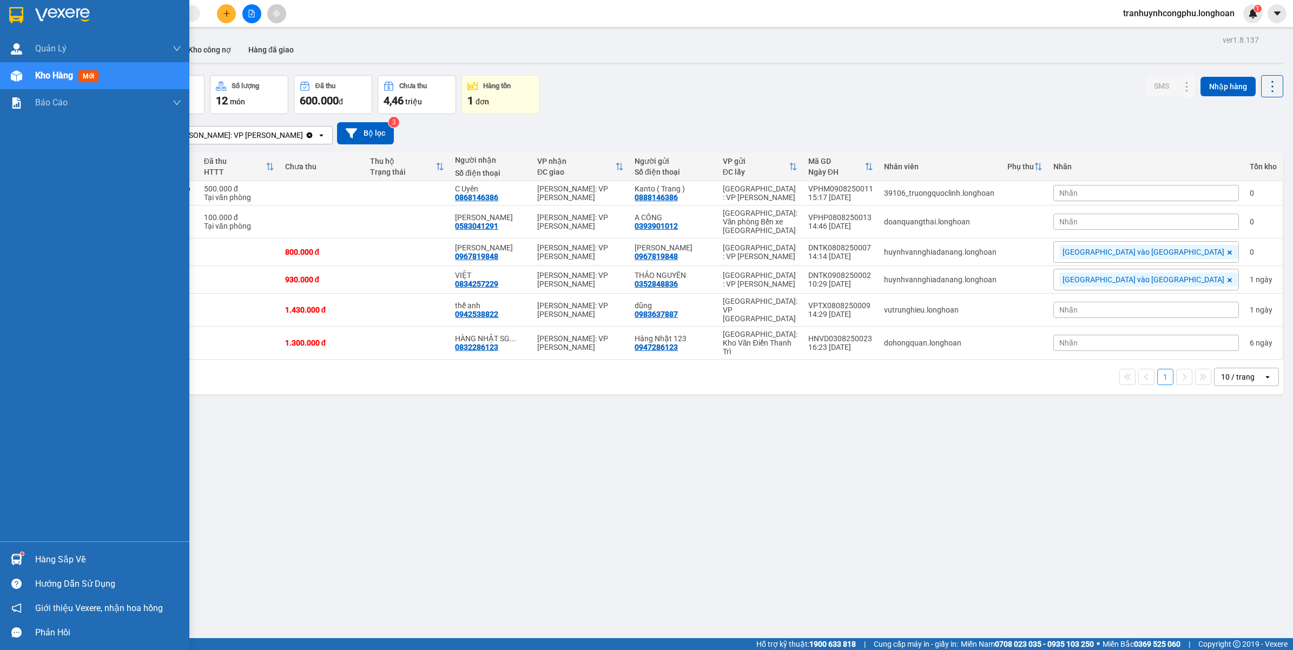
click at [28, 640] on div "Phản hồi" at bounding box center [94, 633] width 189 height 24
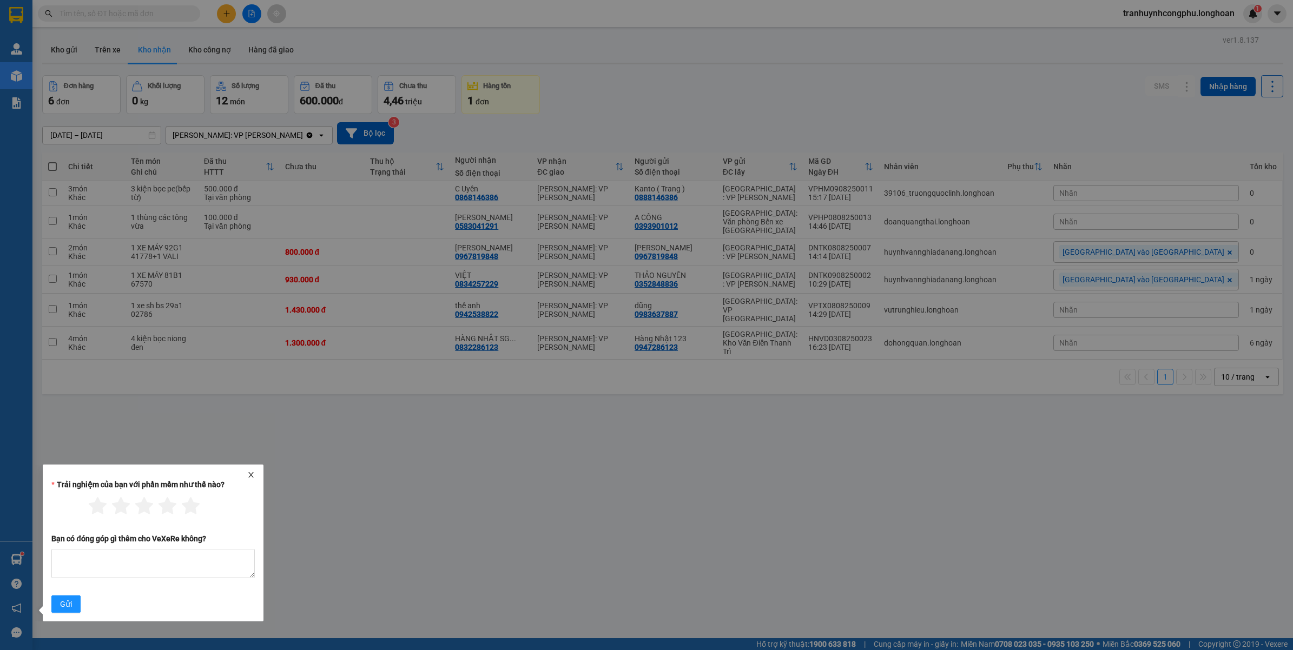
click at [255, 479] on div "Trải nghiệm của bạn với phần mềm như thế nào? Bạn có đóng góp gì thêm cho VeXeR…" at bounding box center [153, 547] width 212 height 136
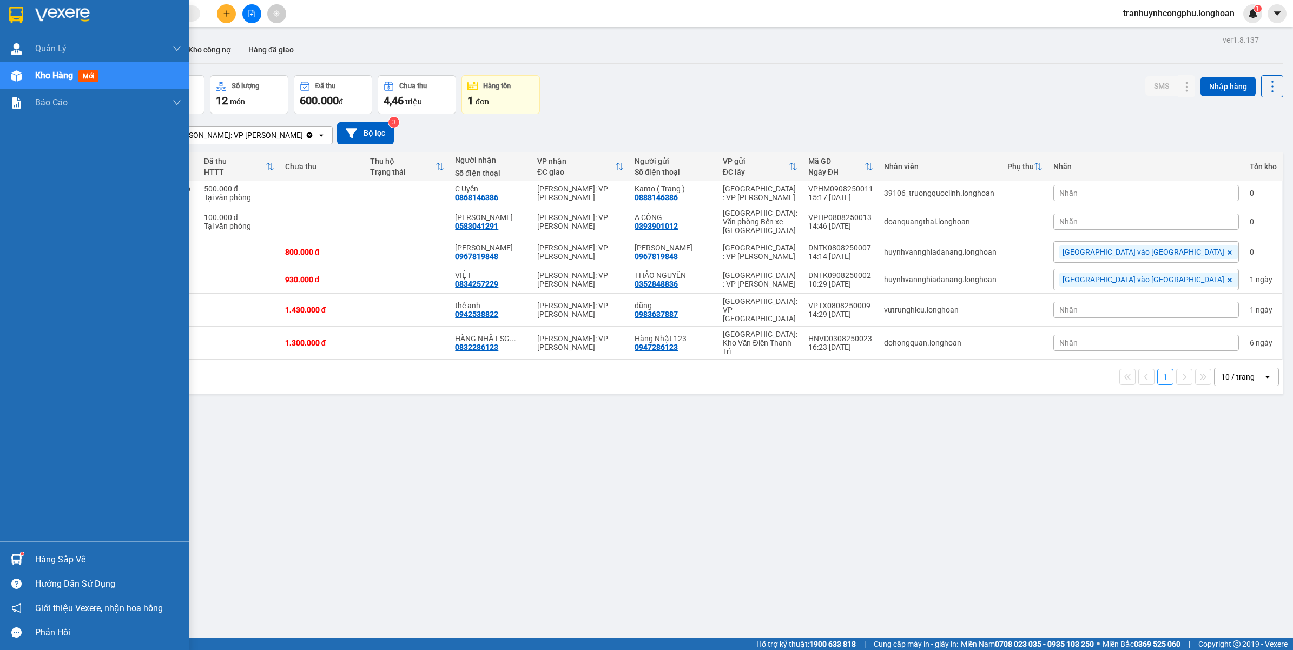
click at [31, 558] on div "Hàng sắp về" at bounding box center [94, 560] width 189 height 24
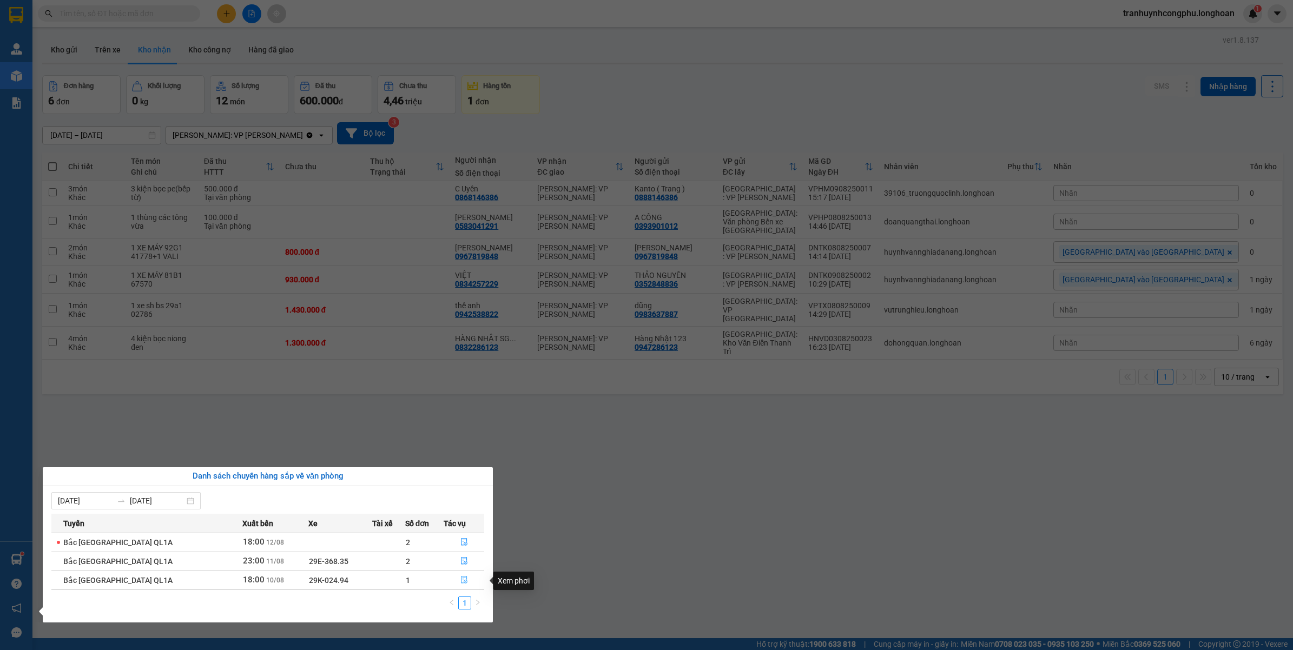
click at [460, 583] on icon "file-done" at bounding box center [464, 580] width 8 height 8
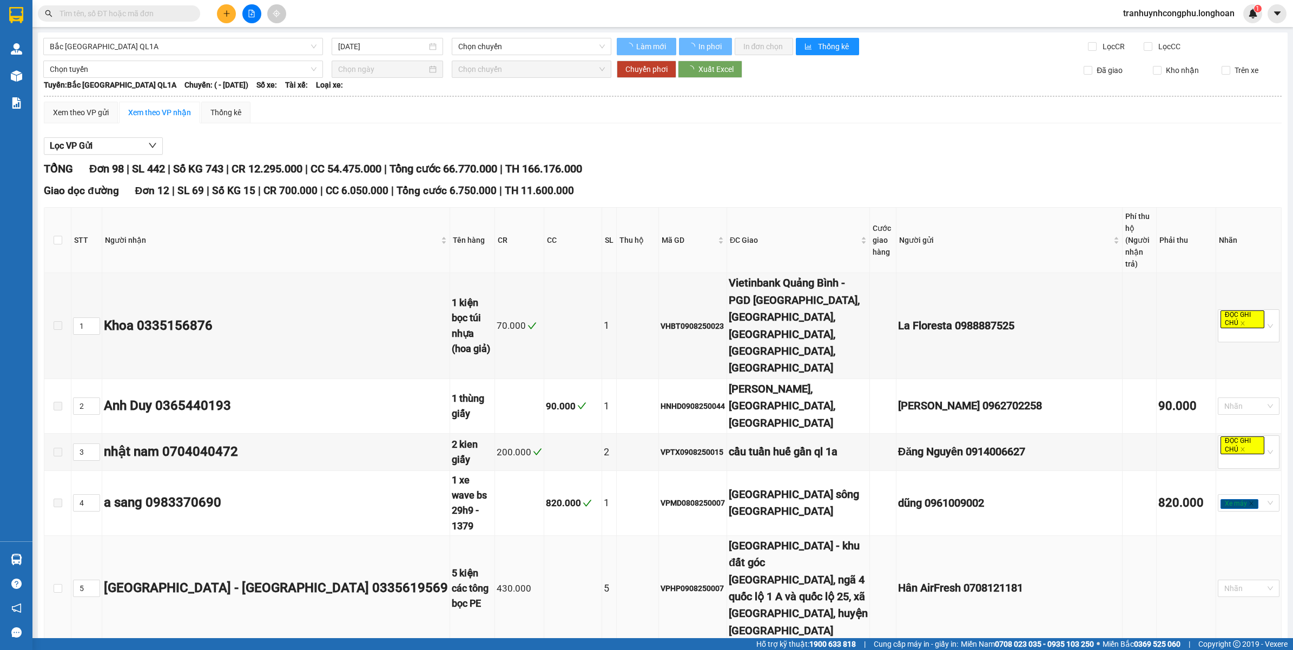
type input "10/08/2025"
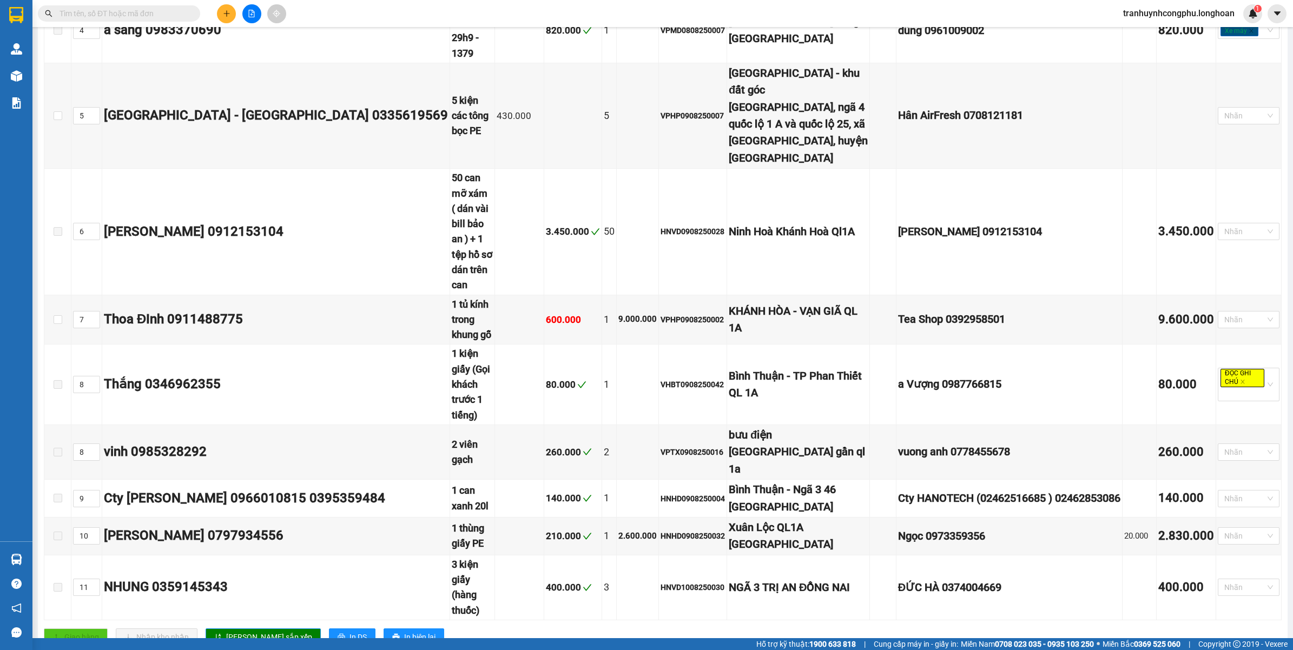
scroll to position [609, 0]
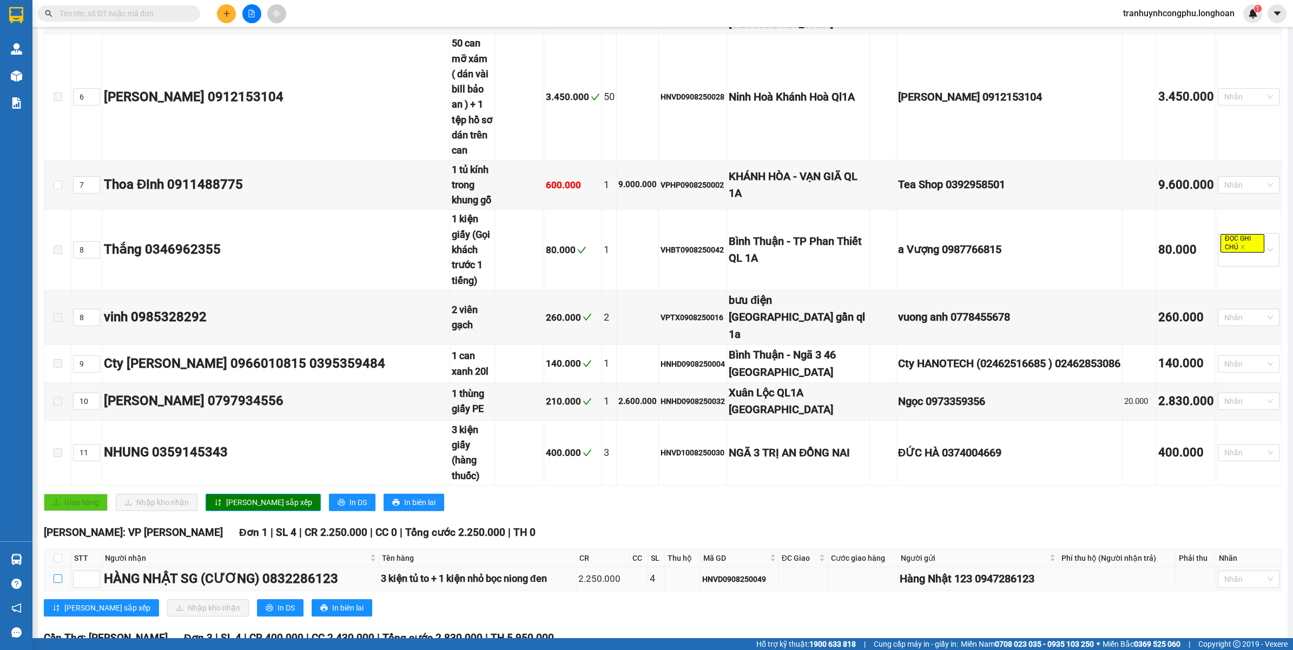
click at [61, 575] on input "checkbox" at bounding box center [58, 579] width 9 height 9
checkbox input "true"
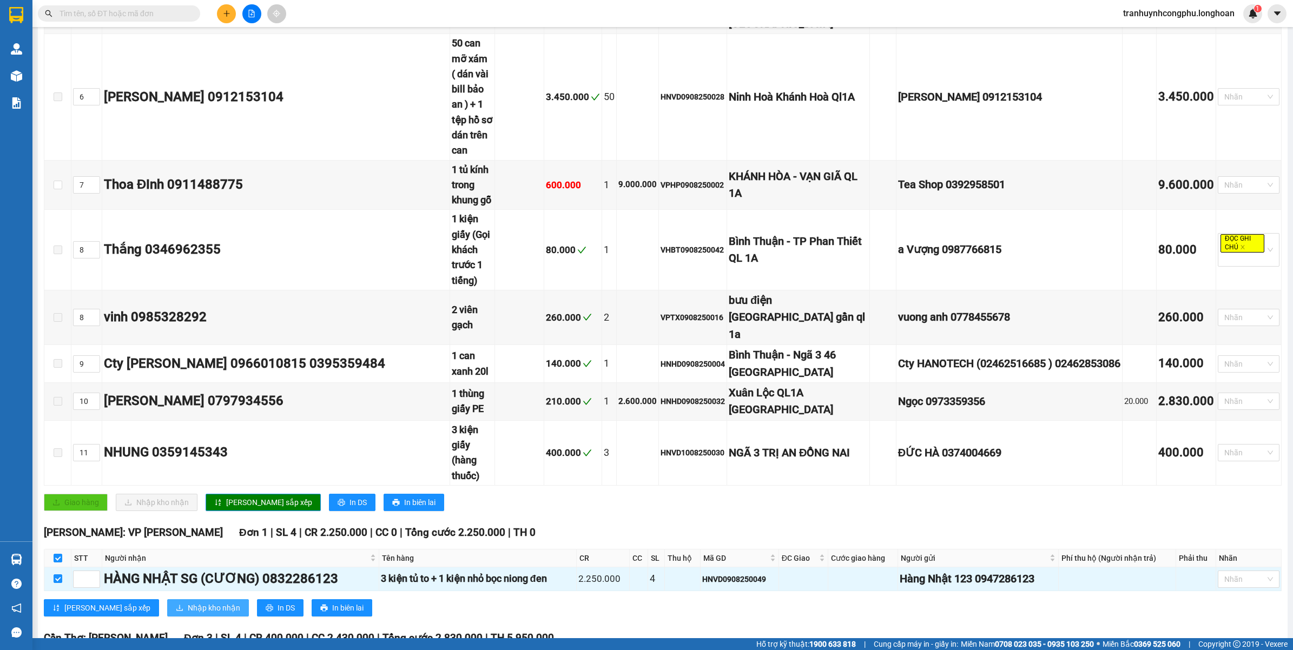
click at [188, 602] on span "Nhập kho nhận" at bounding box center [214, 608] width 52 height 12
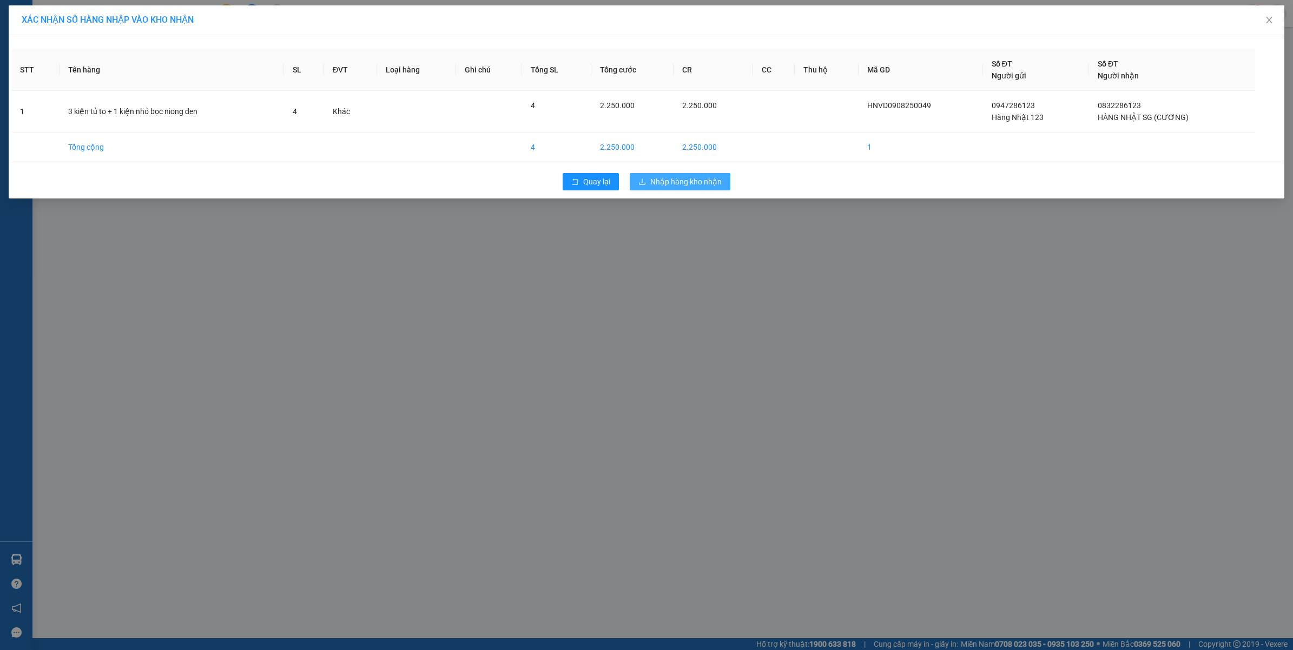
click at [666, 176] on span "Nhập hàng kho nhận" at bounding box center [685, 182] width 71 height 12
